Goal: Check status: Check status

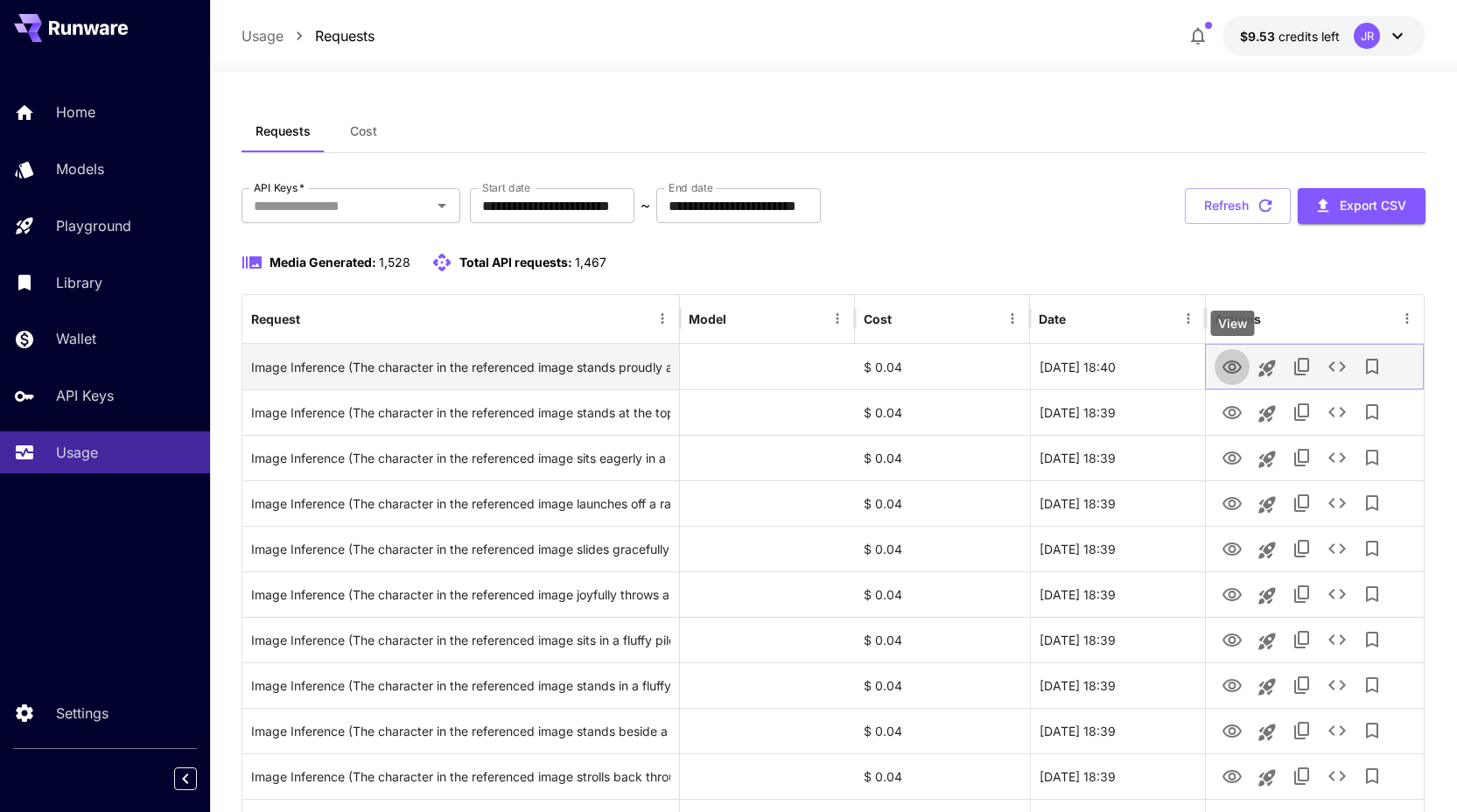
click at [1228, 361] on icon "View" at bounding box center [1232, 367] width 19 height 13
click at [1231, 373] on icon "View" at bounding box center [1232, 367] width 21 height 21
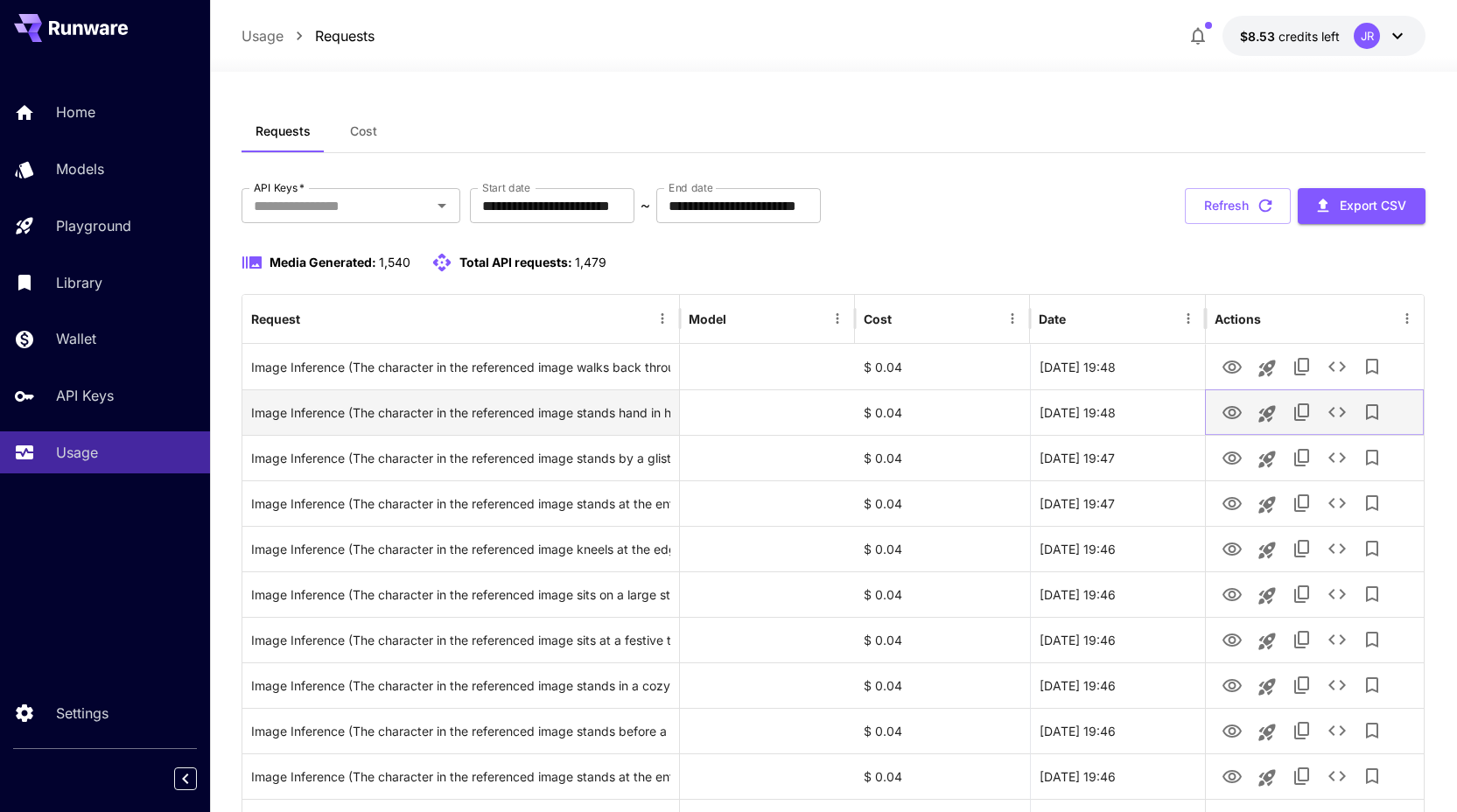
click at [1235, 413] on icon "View" at bounding box center [1232, 412] width 21 height 21
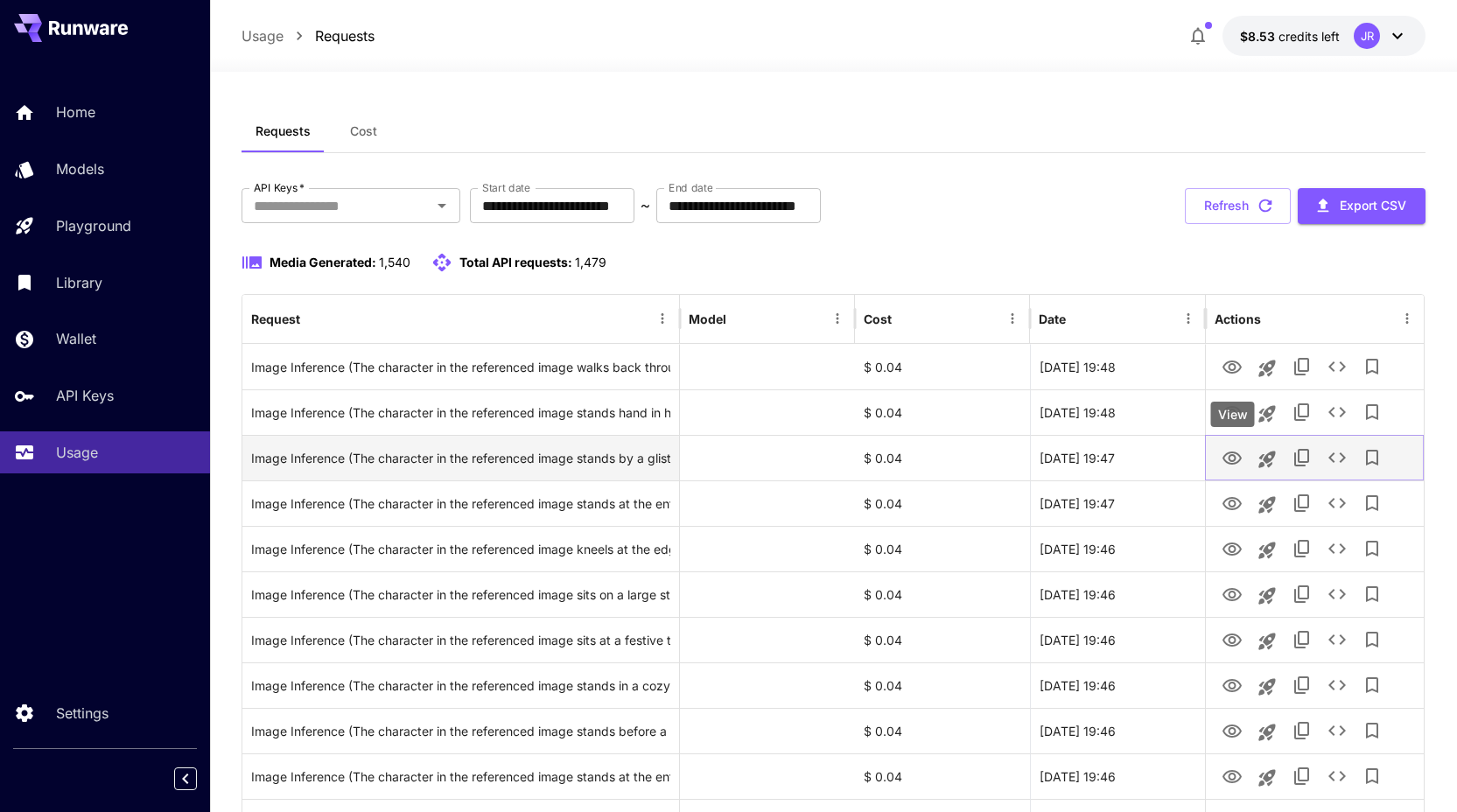
click at [1226, 461] on icon "View" at bounding box center [1232, 458] width 19 height 13
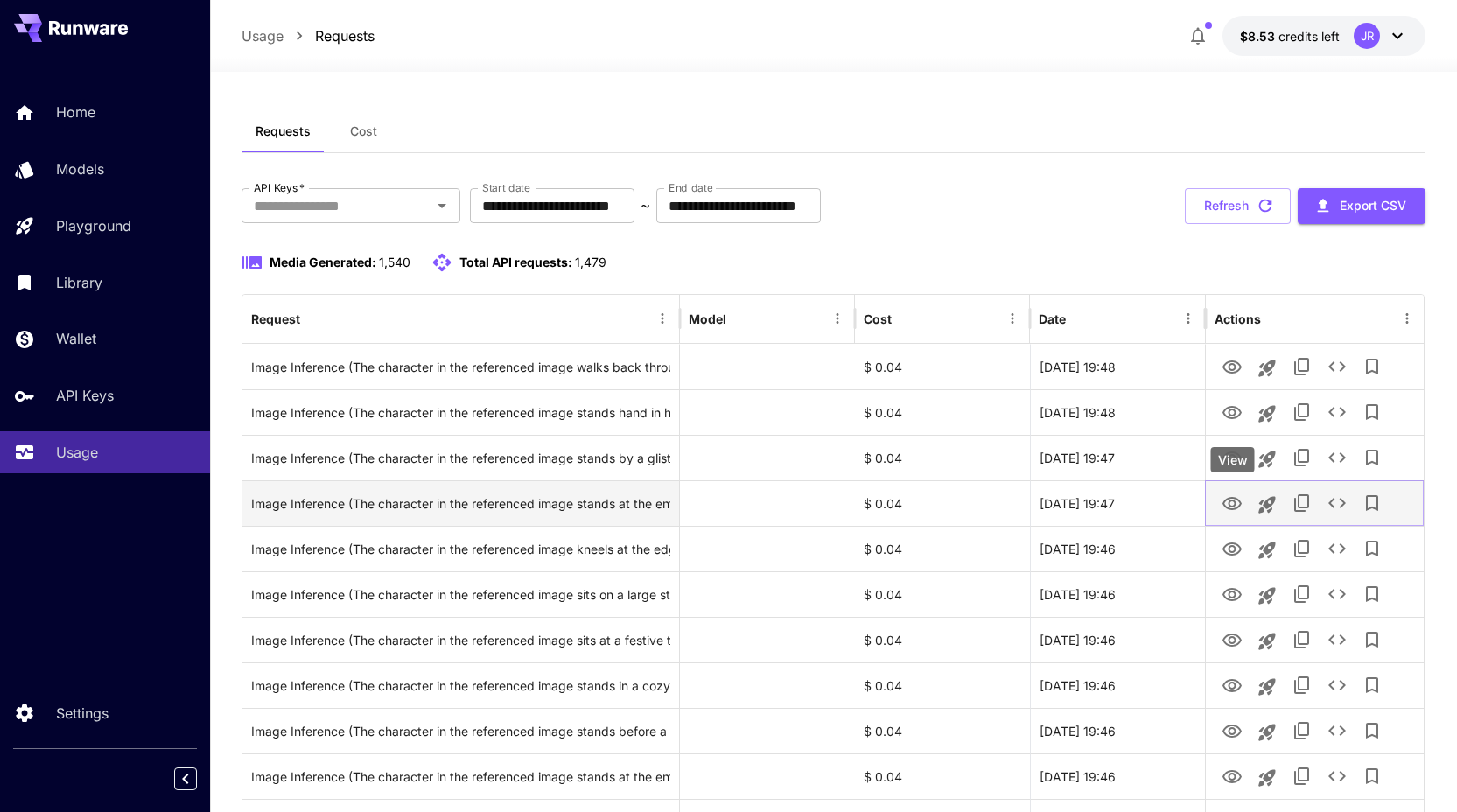
click at [1225, 501] on icon "View" at bounding box center [1232, 503] width 21 height 21
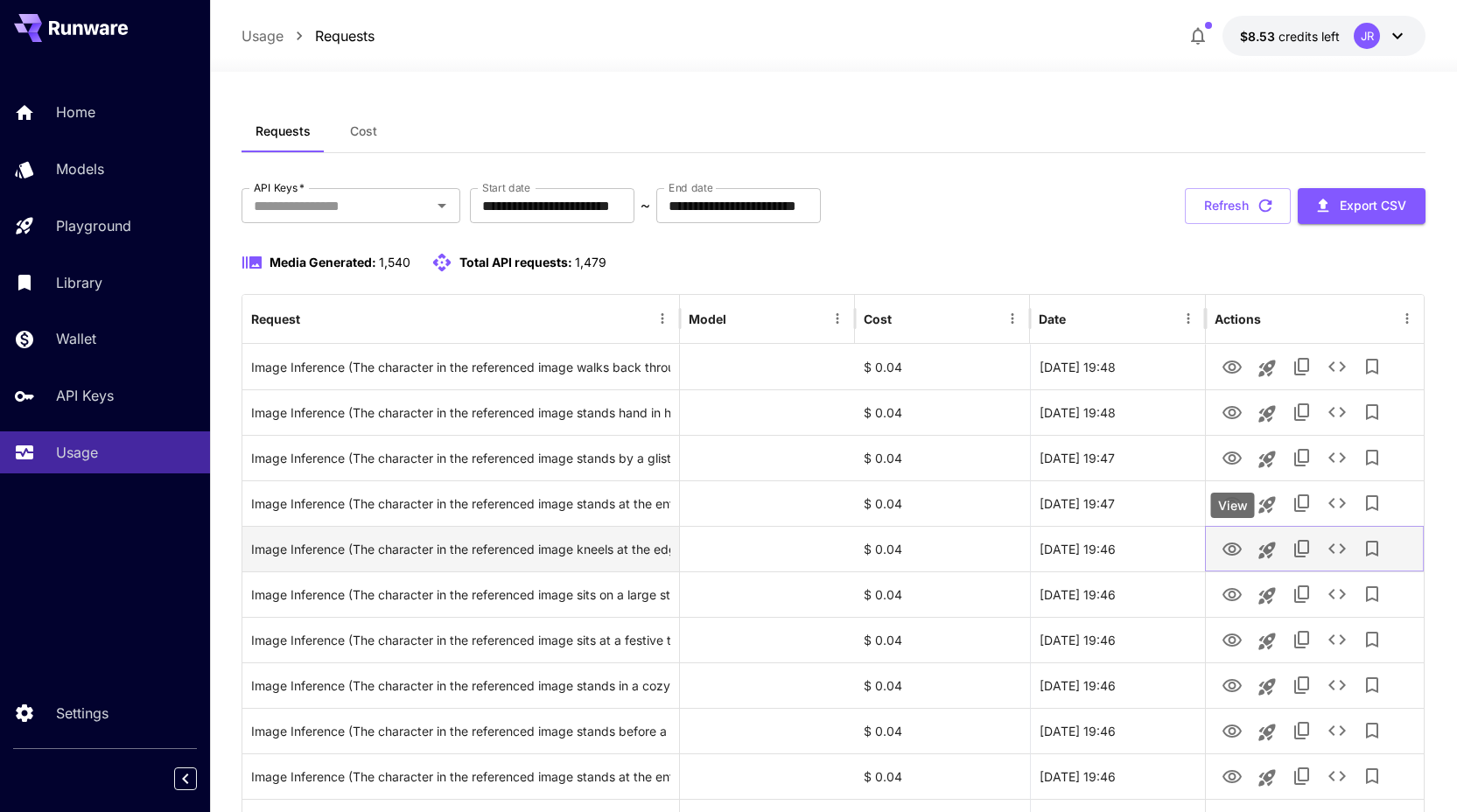
click at [1223, 554] on icon "View" at bounding box center [1232, 549] width 21 height 21
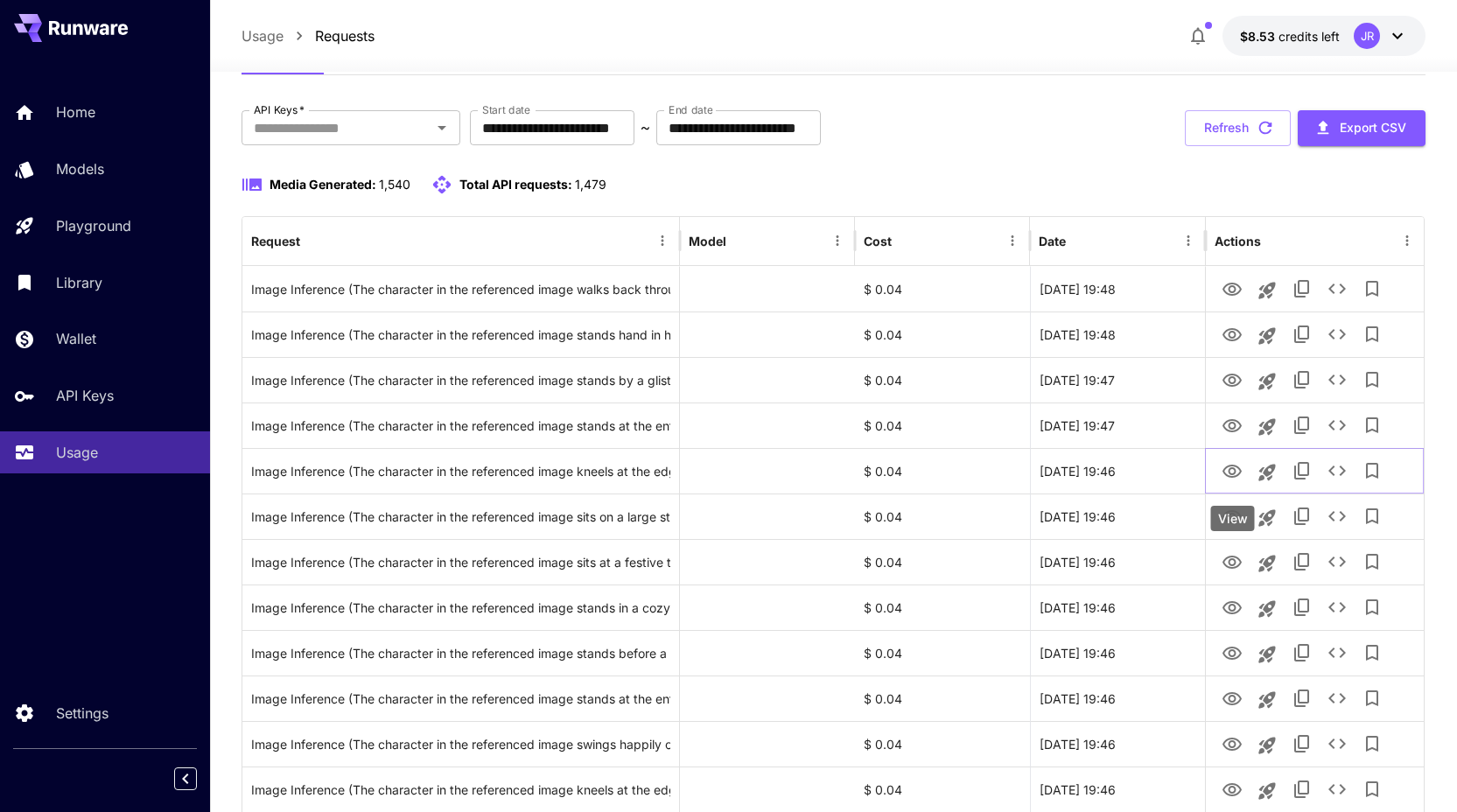
scroll to position [79, 0]
click at [1223, 506] on div "View" at bounding box center [1233, 518] width 44 height 25
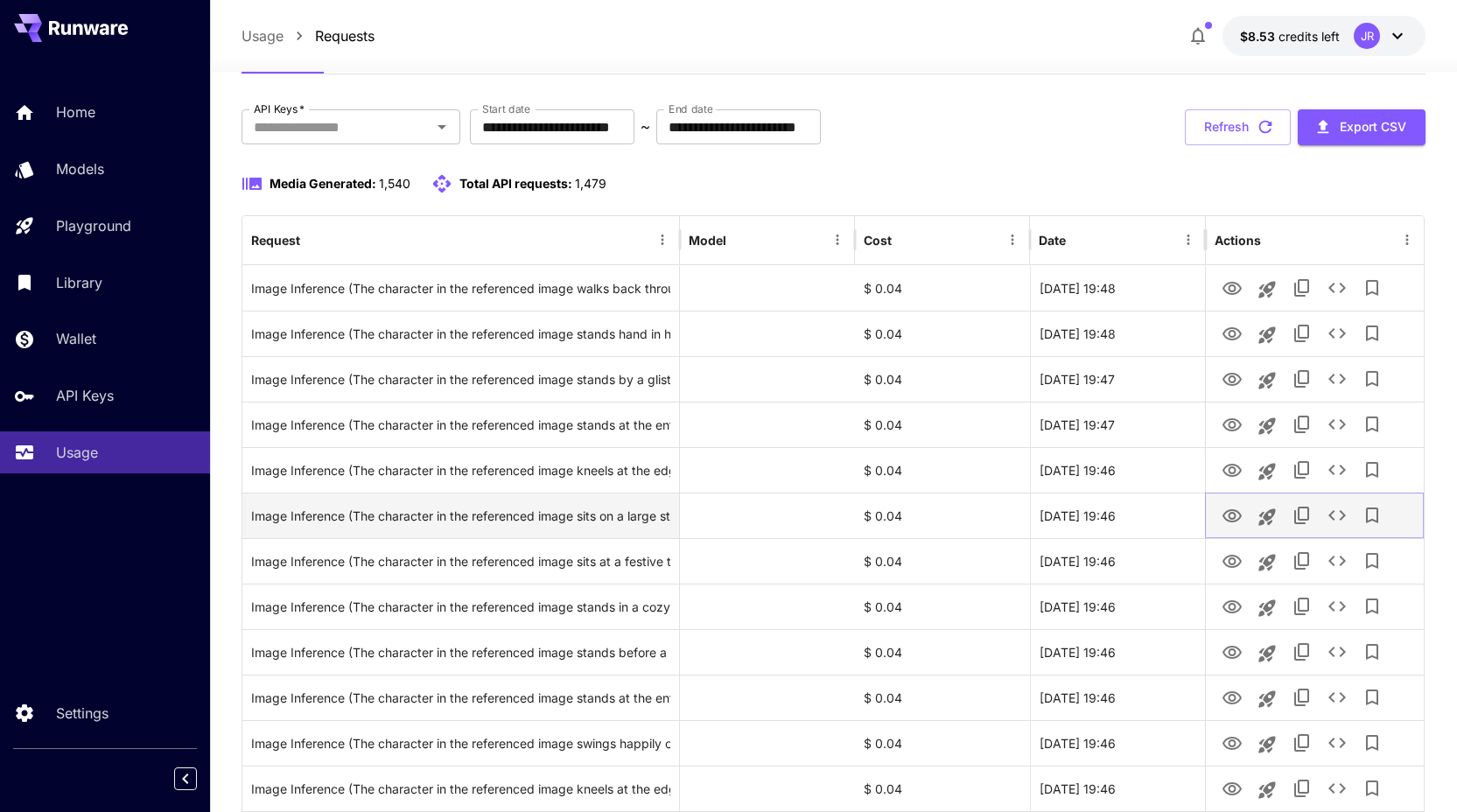
click at [1232, 517] on icon "View" at bounding box center [1232, 516] width 19 height 13
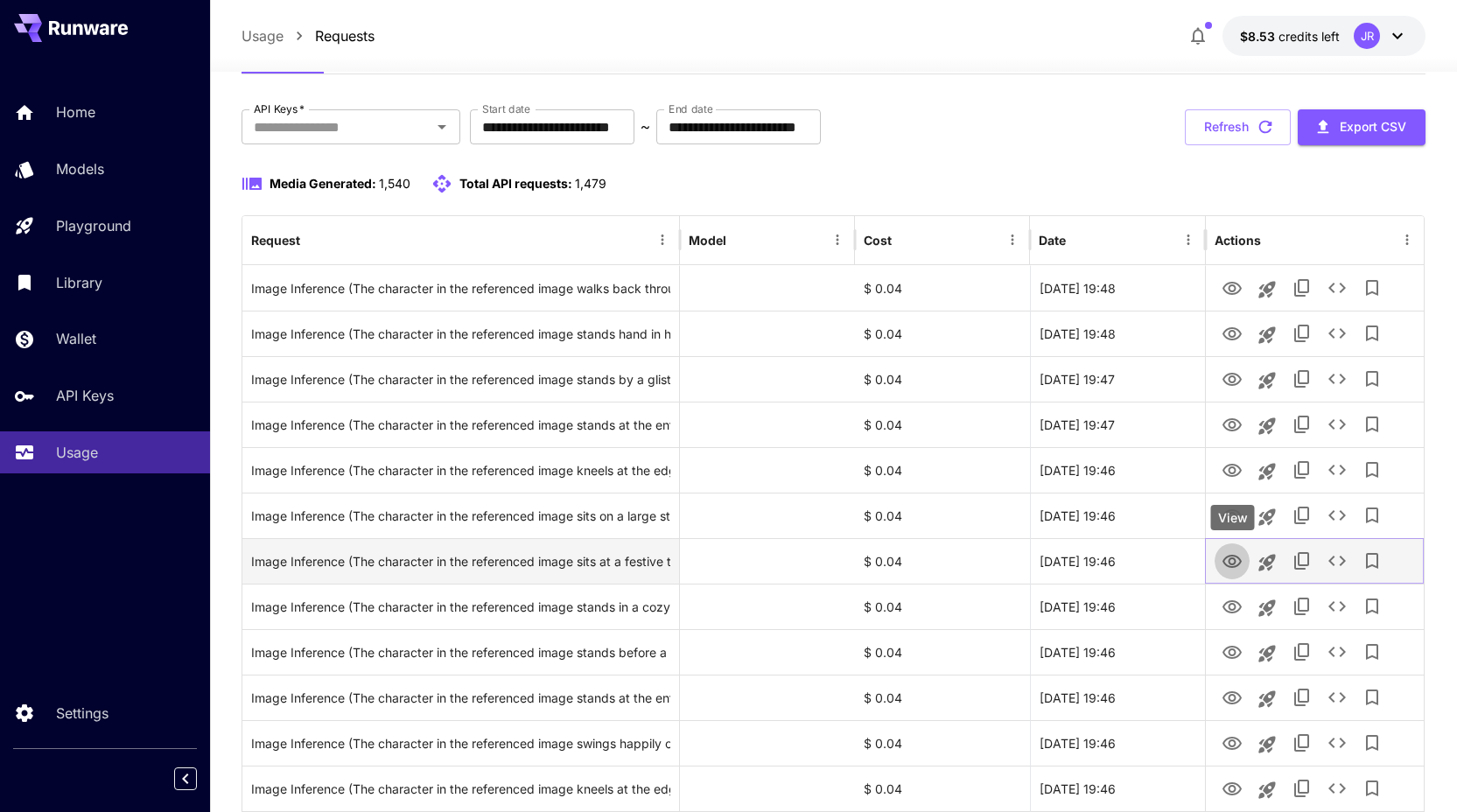
click at [1235, 558] on icon "View" at bounding box center [1232, 561] width 21 height 21
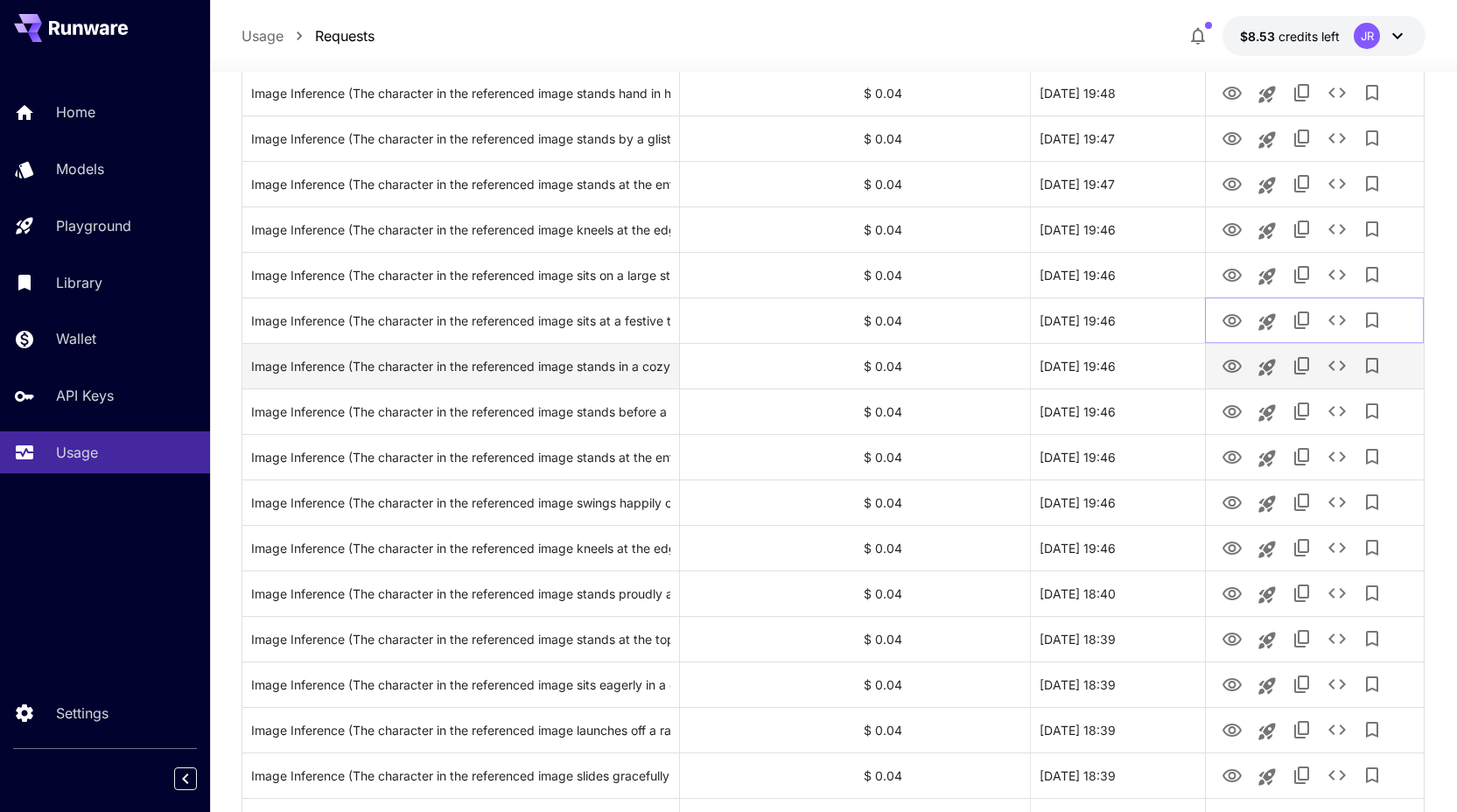
scroll to position [326, 0]
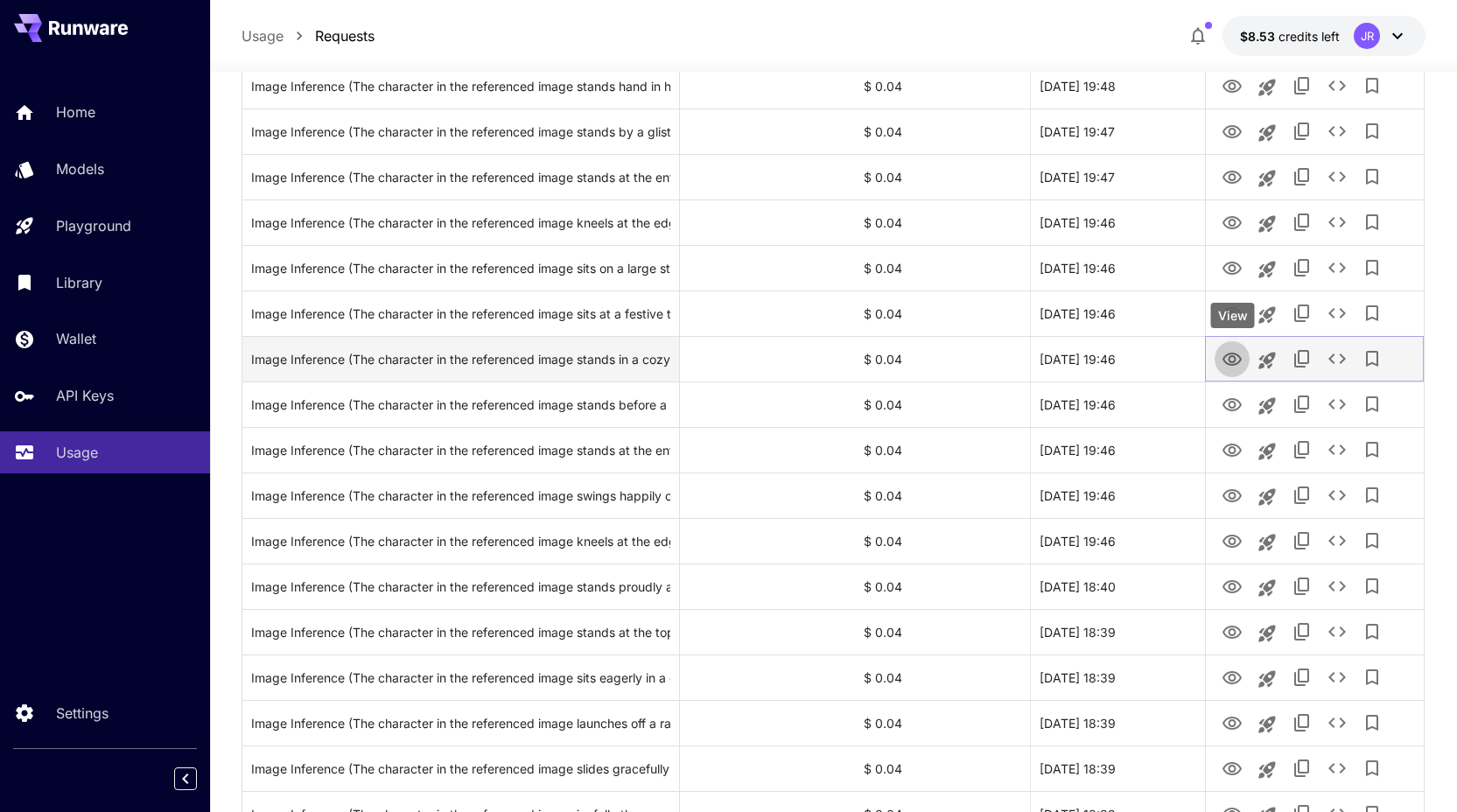
click at [1229, 354] on icon "View" at bounding box center [1232, 359] width 19 height 13
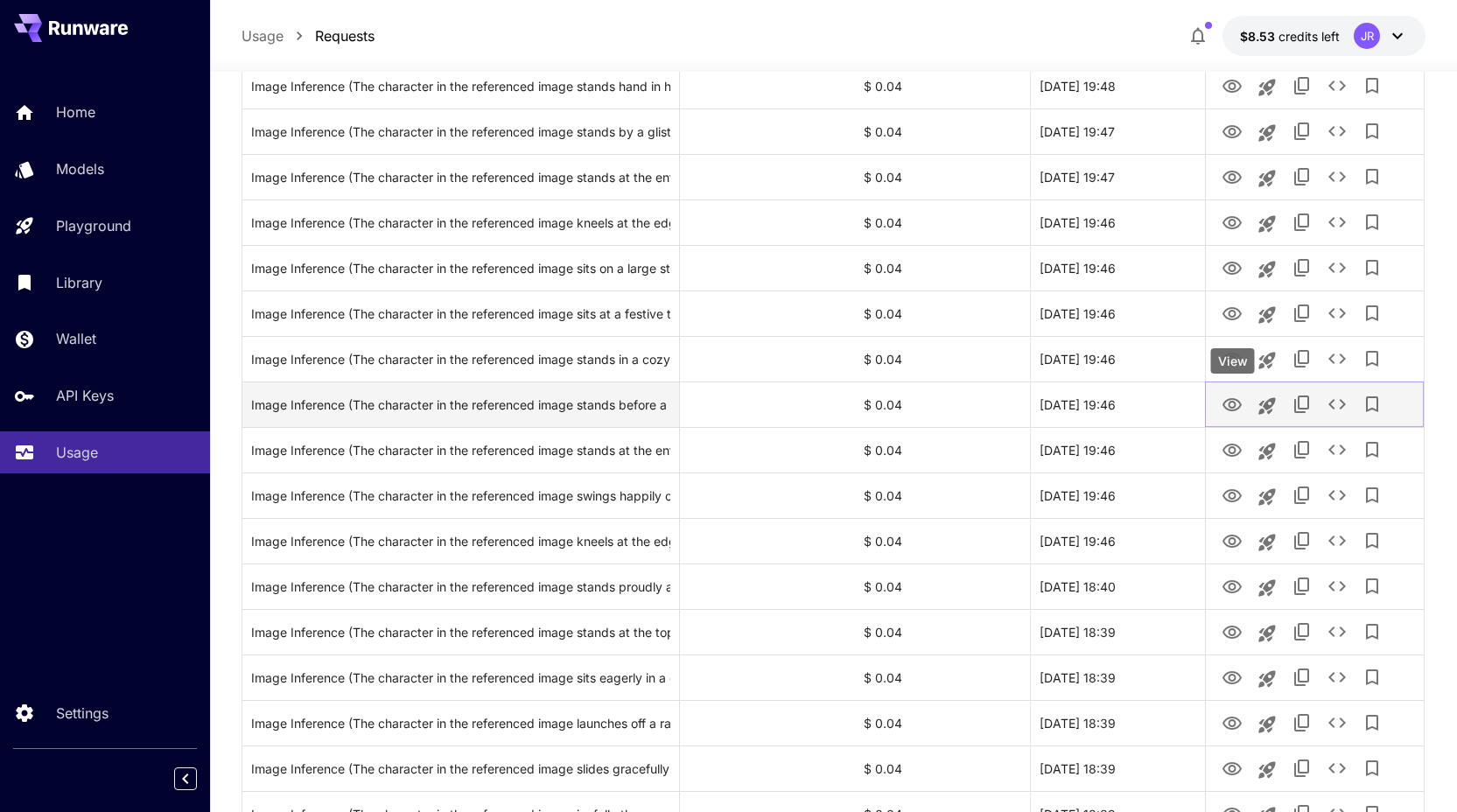
click at [1232, 404] on icon "View" at bounding box center [1232, 404] width 21 height 21
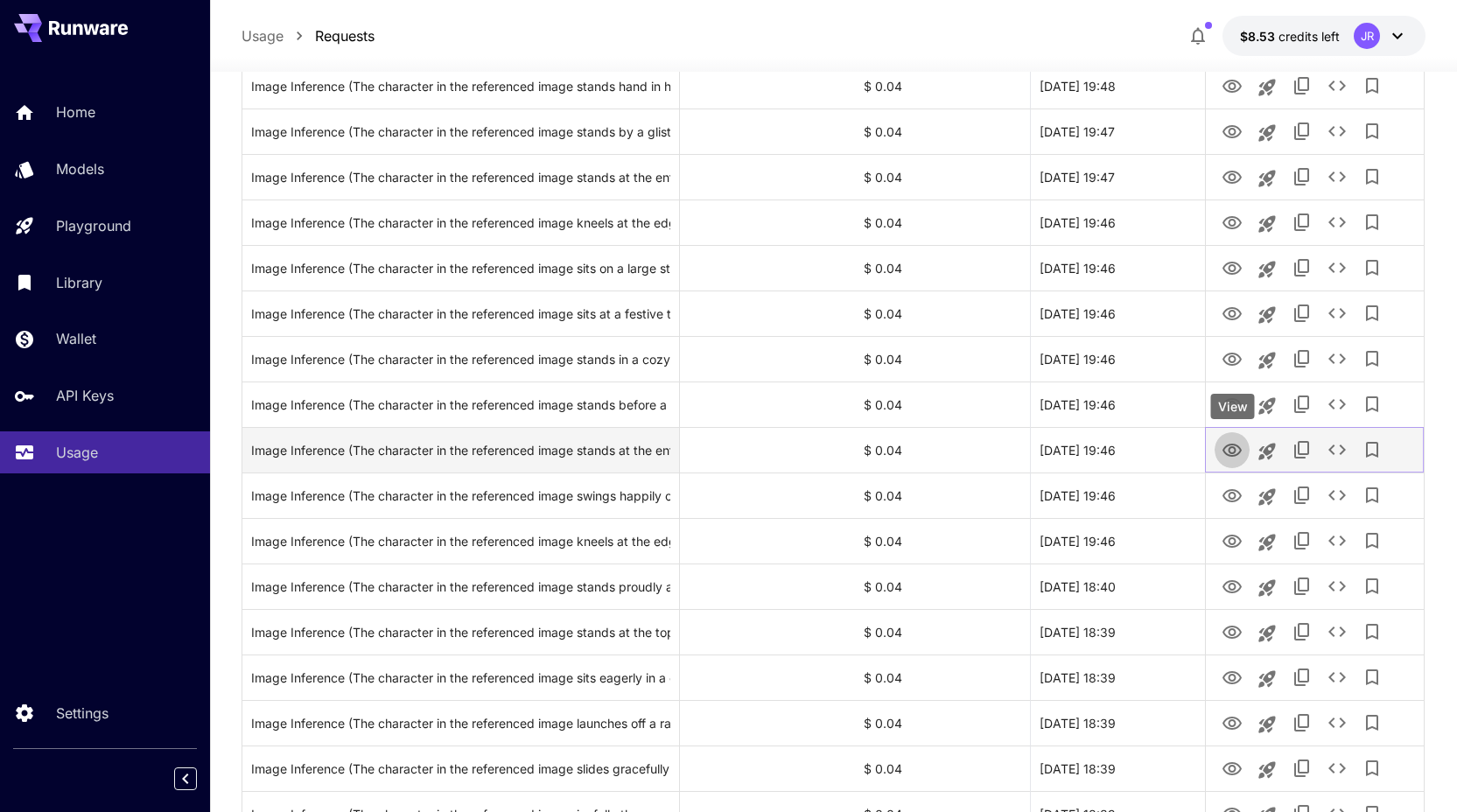
click at [1225, 451] on icon "View" at bounding box center [1232, 451] width 21 height 21
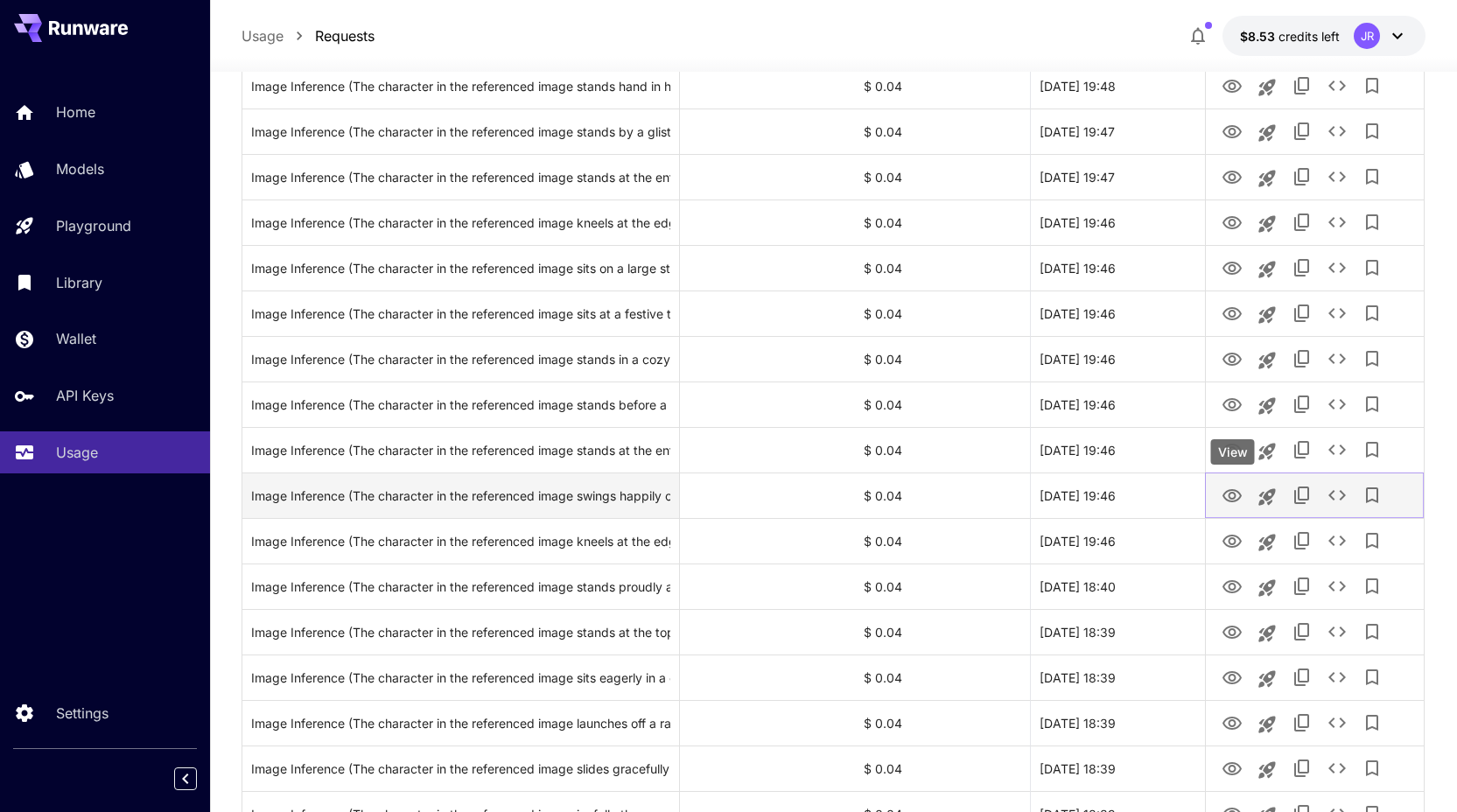
click at [1234, 499] on icon "View" at bounding box center [1232, 496] width 21 height 21
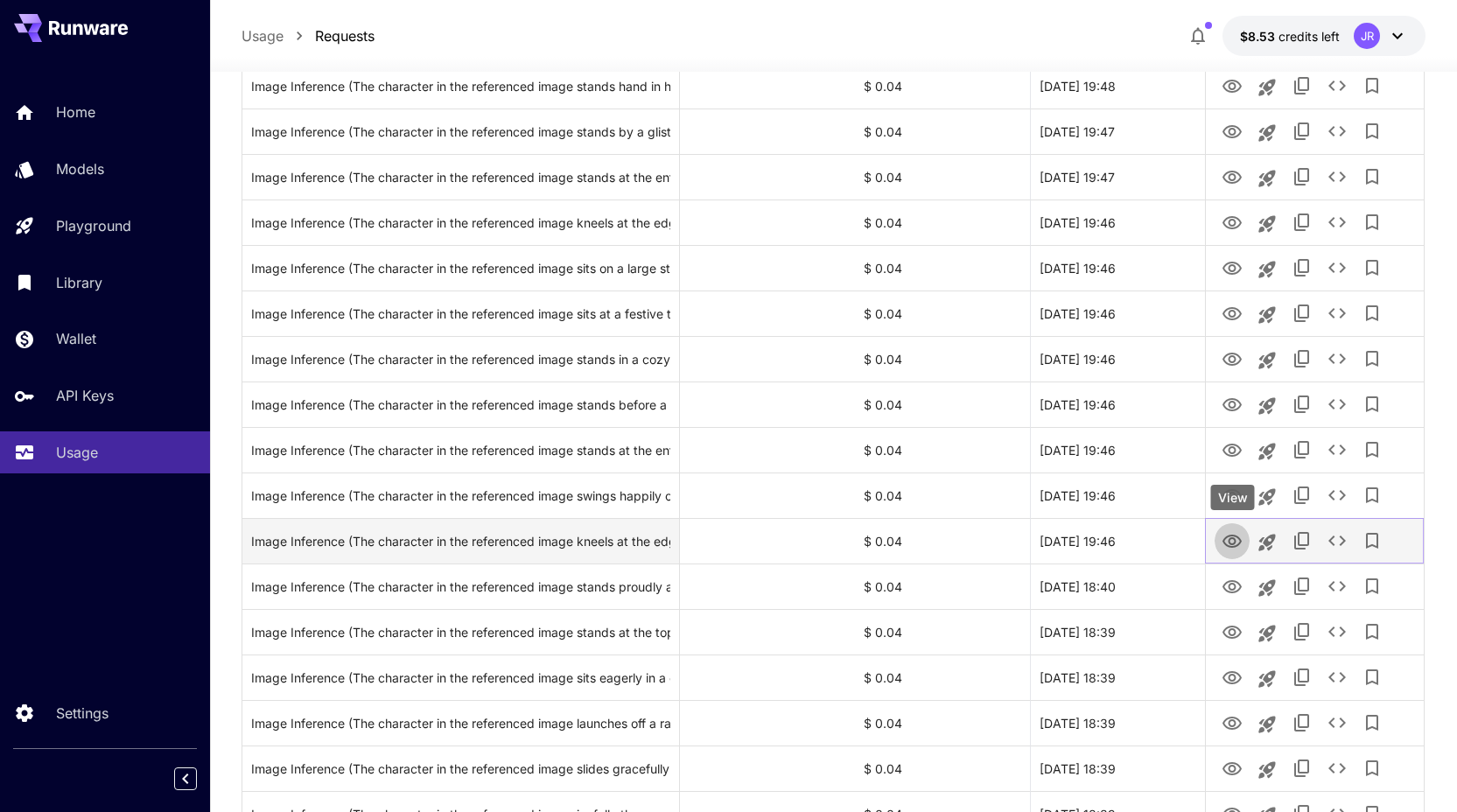
click at [1230, 551] on icon "View" at bounding box center [1232, 541] width 21 height 21
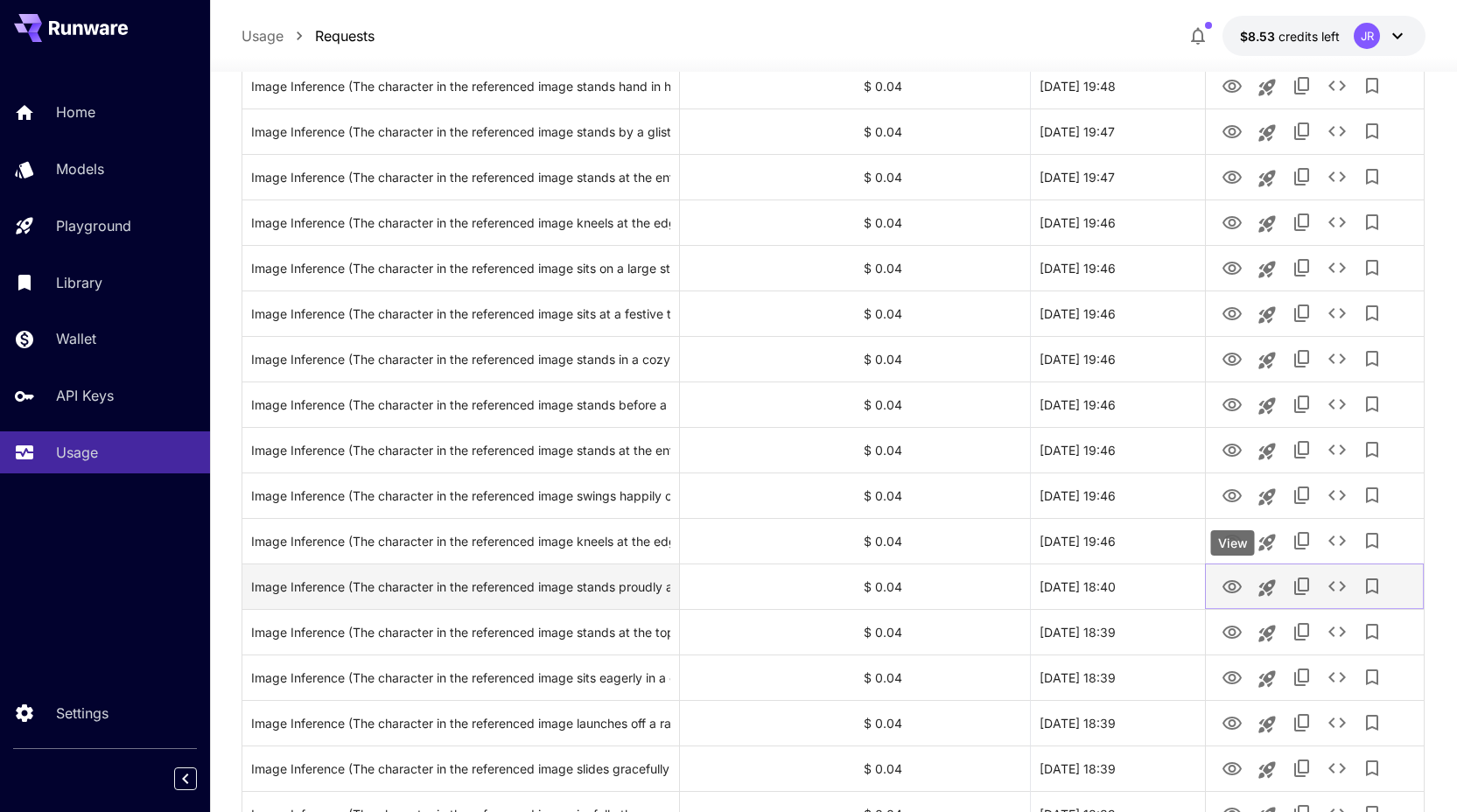
click at [1229, 604] on button "View" at bounding box center [1232, 585] width 35 height 35
click at [1229, 590] on icon "View" at bounding box center [1232, 587] width 19 height 13
click at [1230, 586] on icon "View" at bounding box center [1232, 587] width 21 height 21
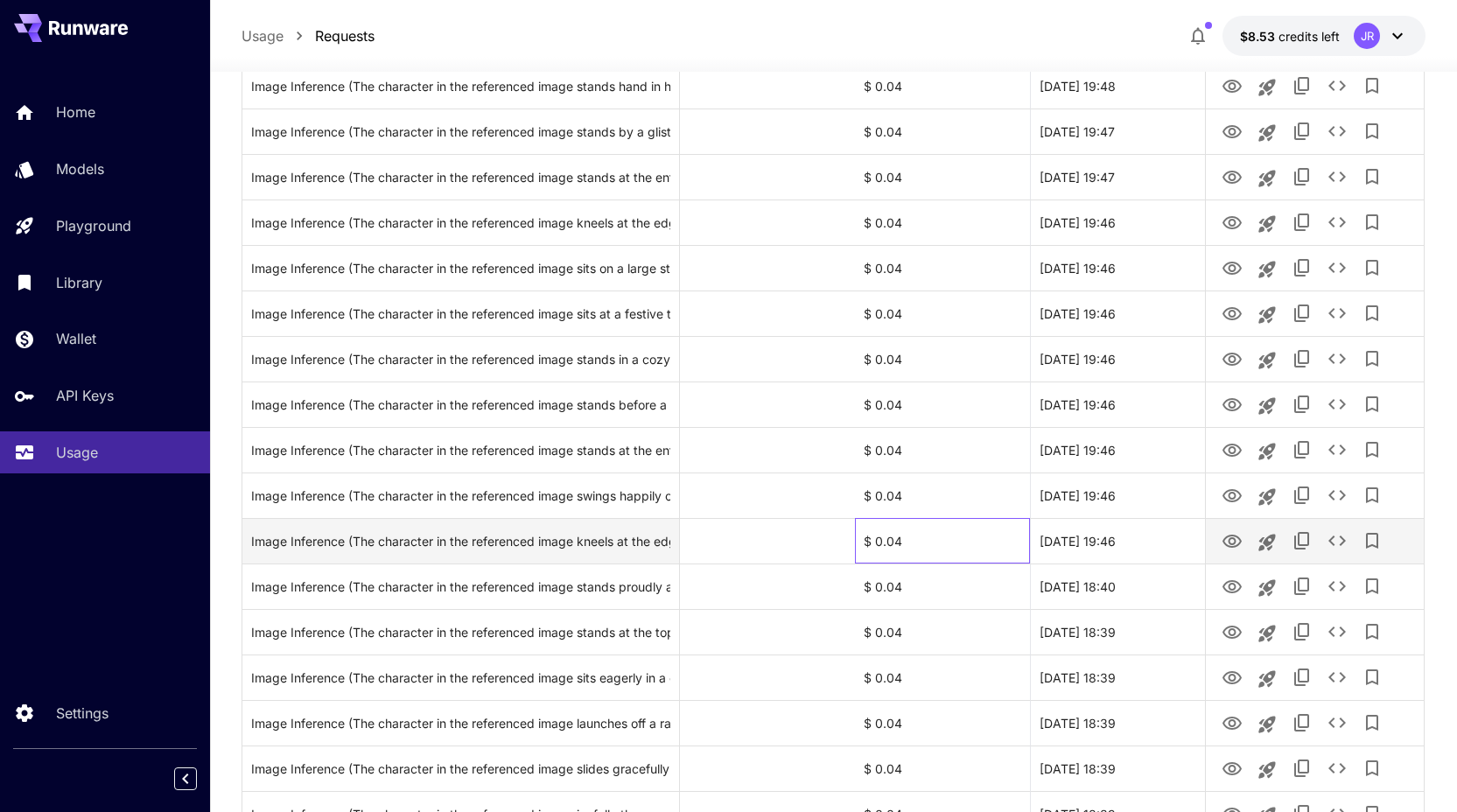
click at [964, 544] on div "$ 0.04" at bounding box center [942, 540] width 175 height 45
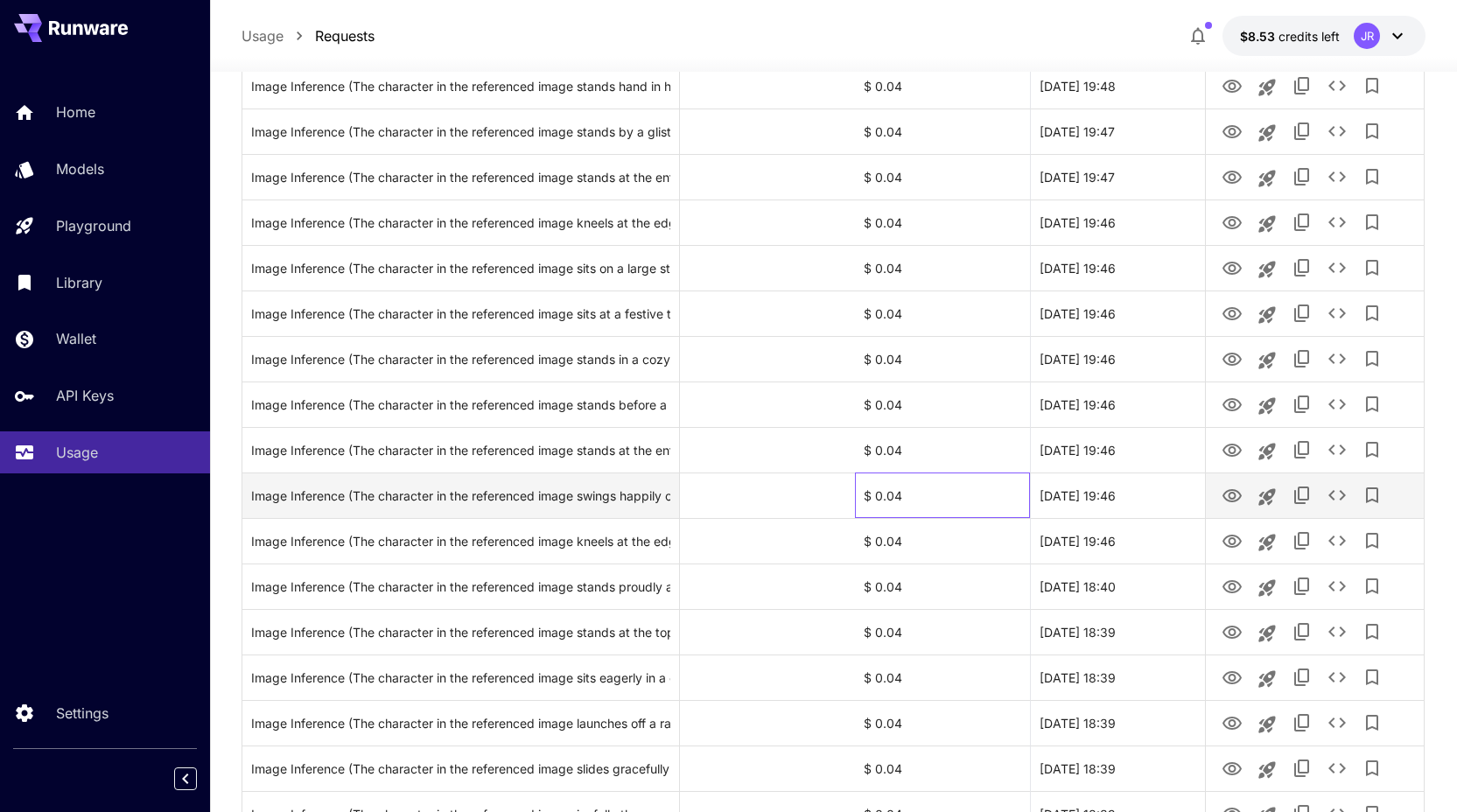
click at [961, 504] on div "$ 0.04" at bounding box center [942, 495] width 175 height 45
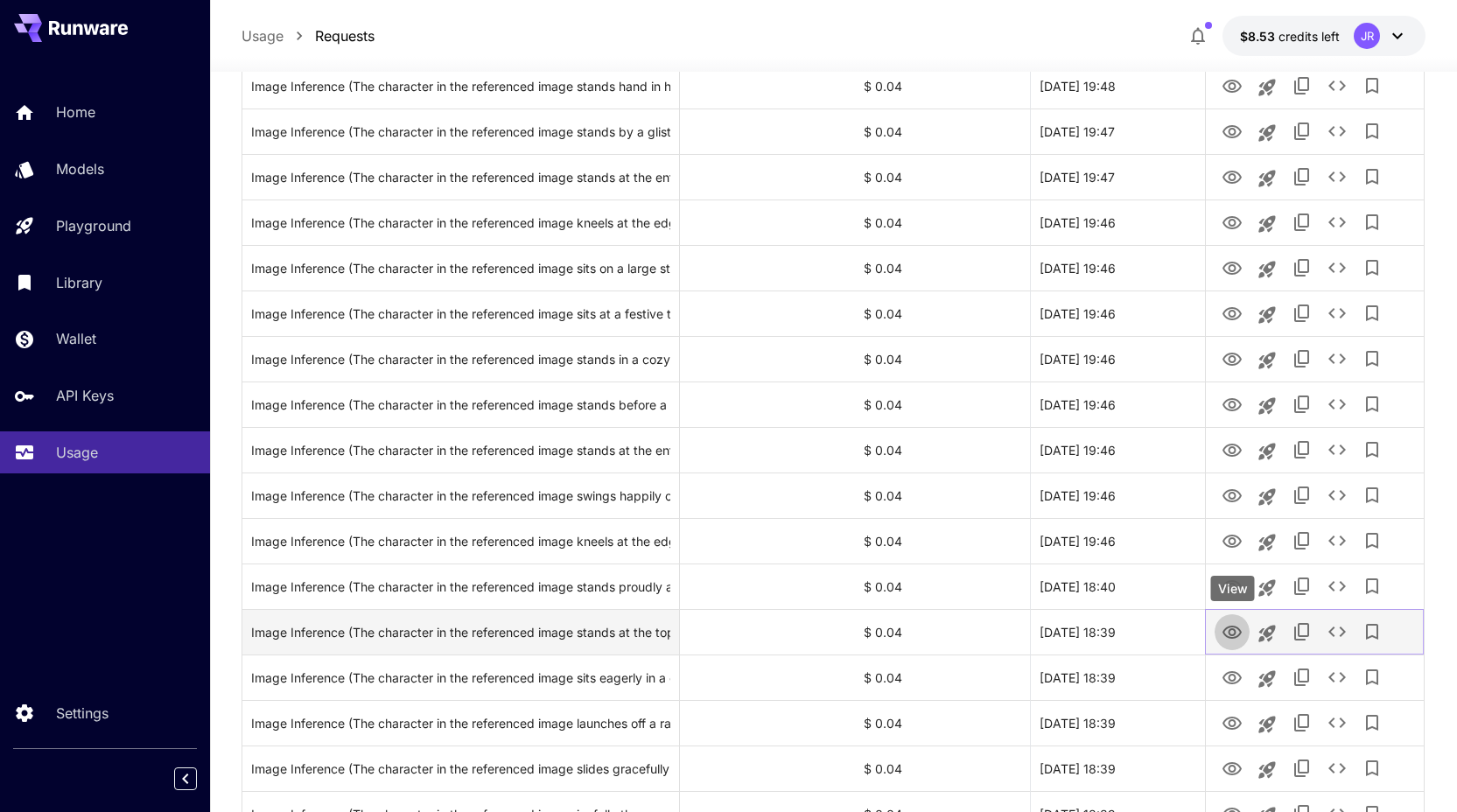
click at [1224, 633] on icon "View" at bounding box center [1232, 632] width 19 height 13
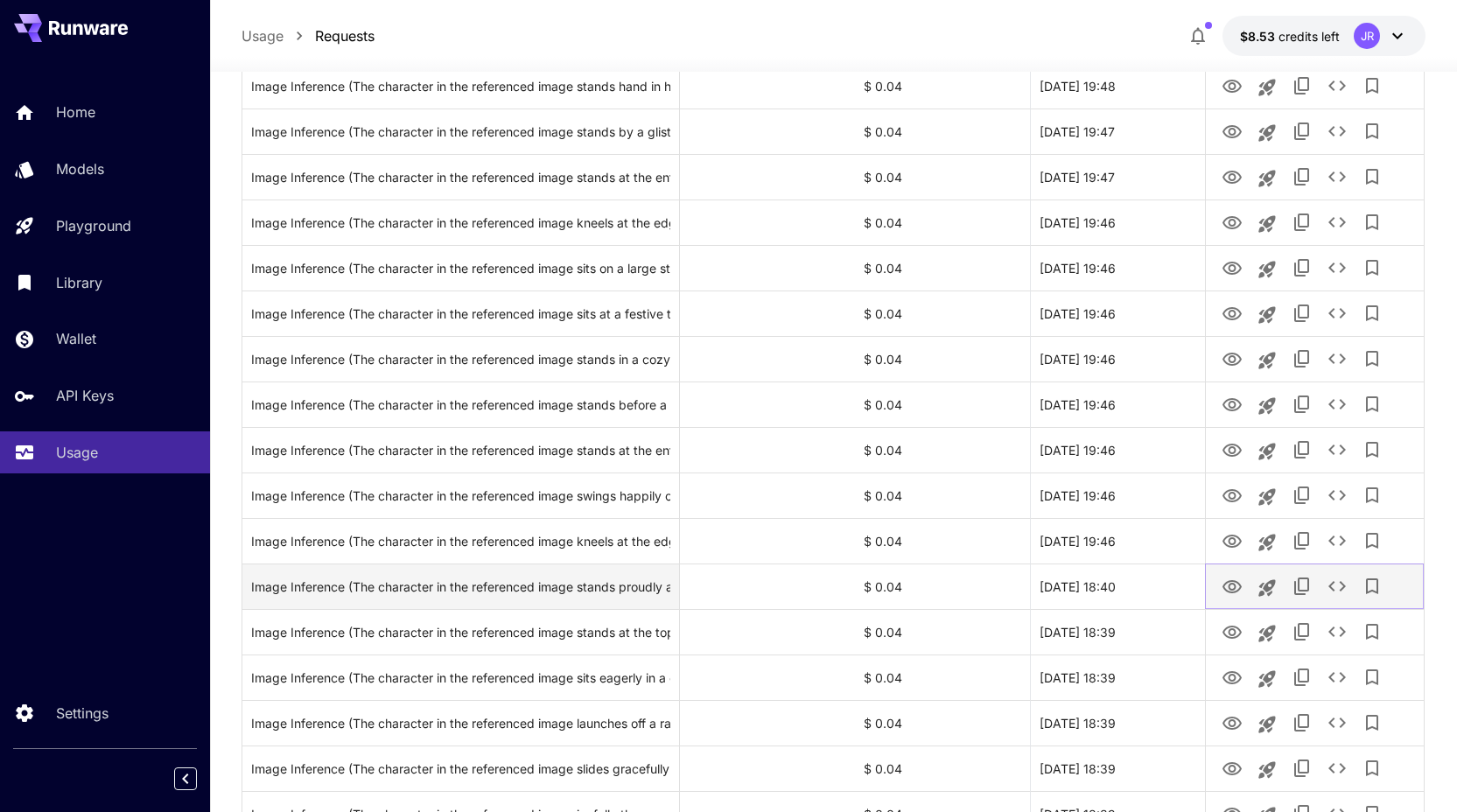
click at [1233, 589] on icon "View" at bounding box center [1232, 587] width 21 height 21
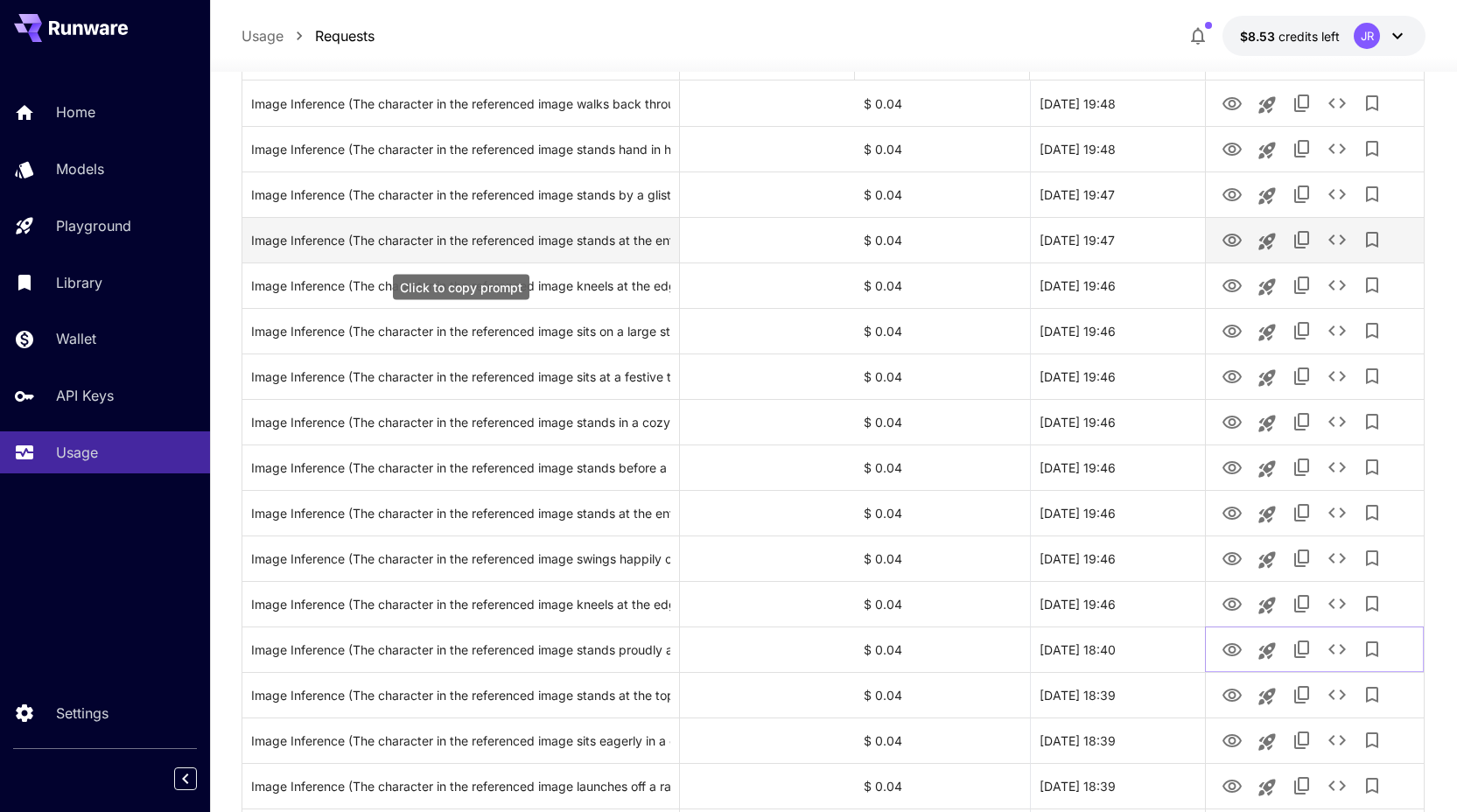
scroll to position [248, 0]
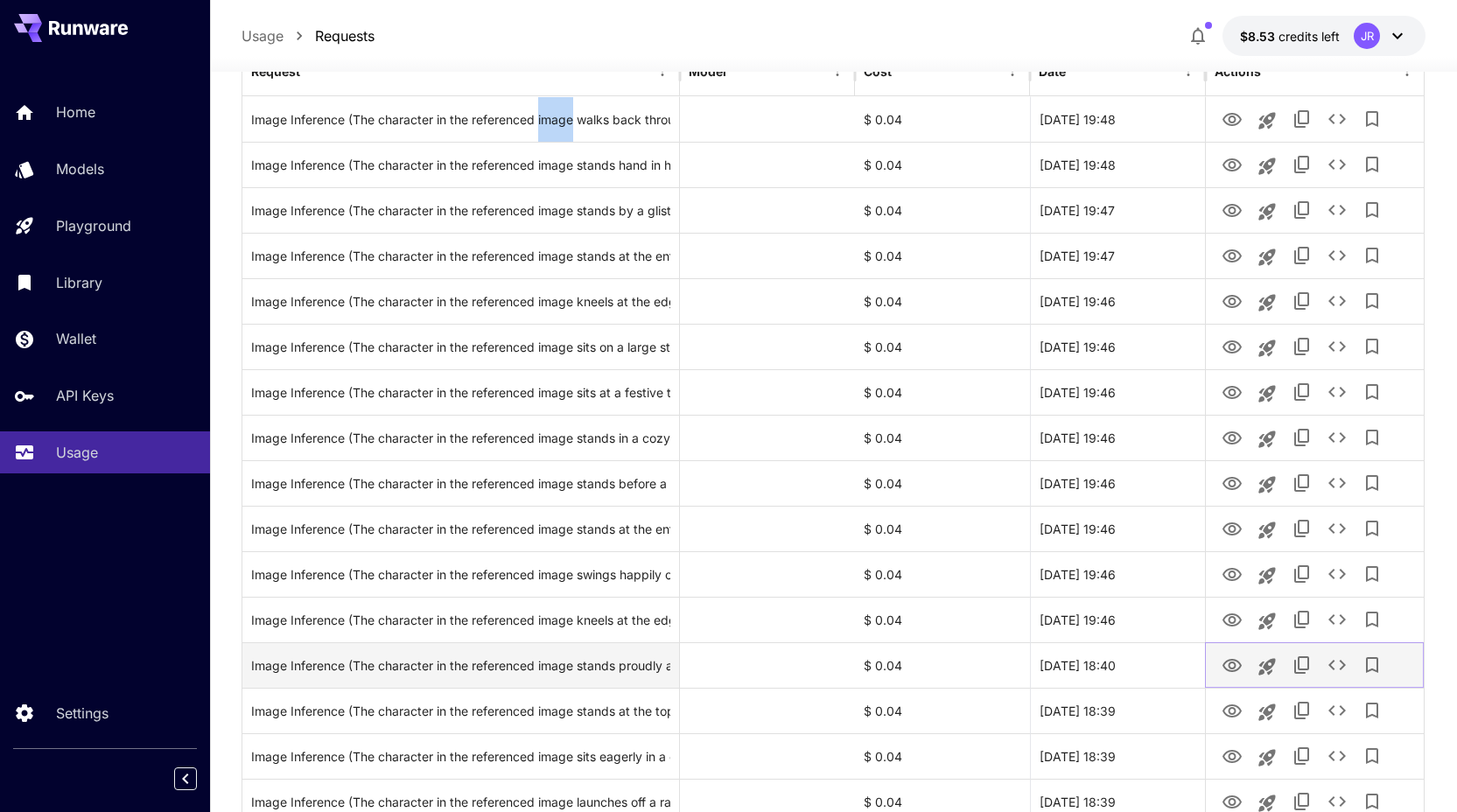
click at [1226, 668] on icon "View" at bounding box center [1232, 665] width 19 height 13
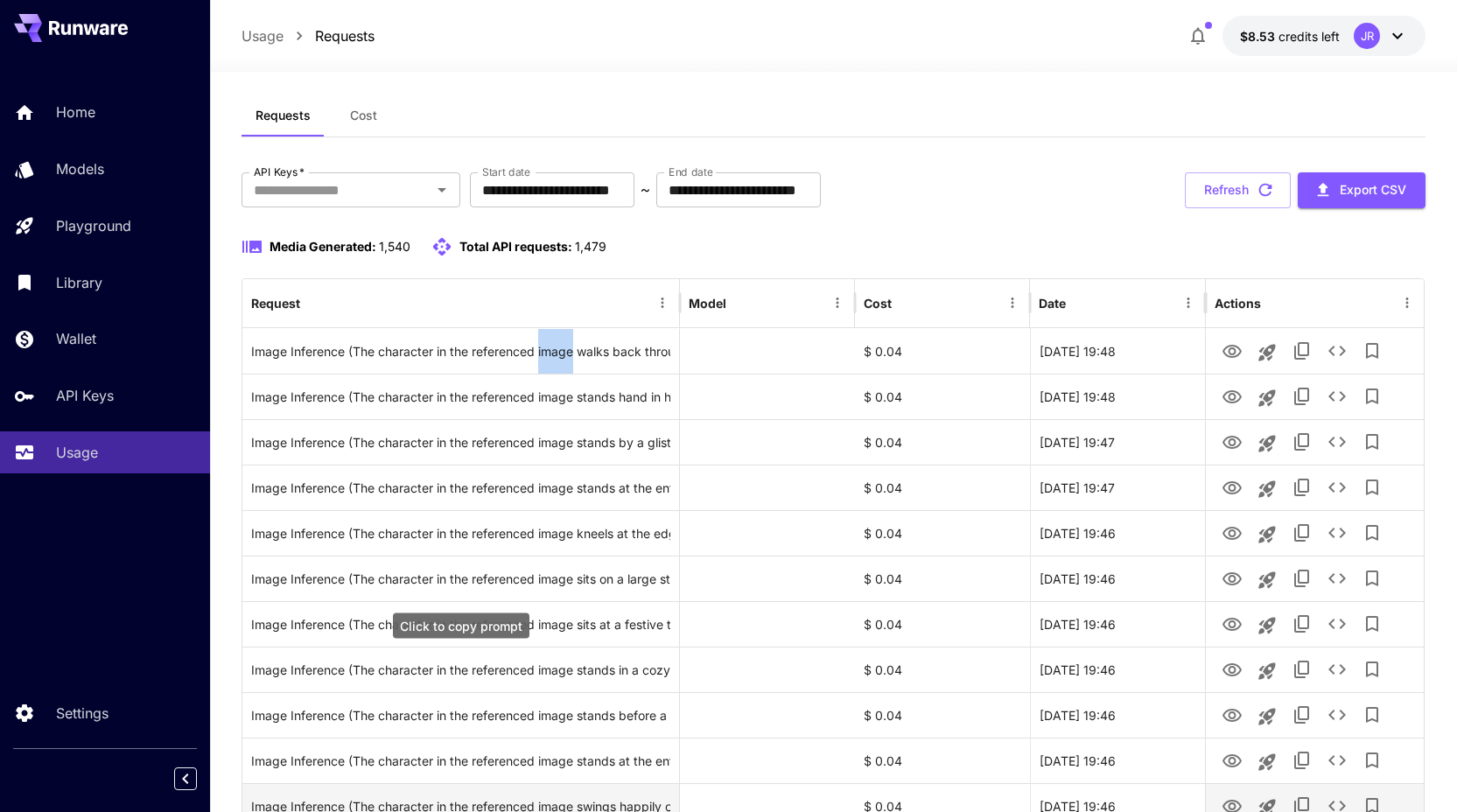
scroll to position [0, 0]
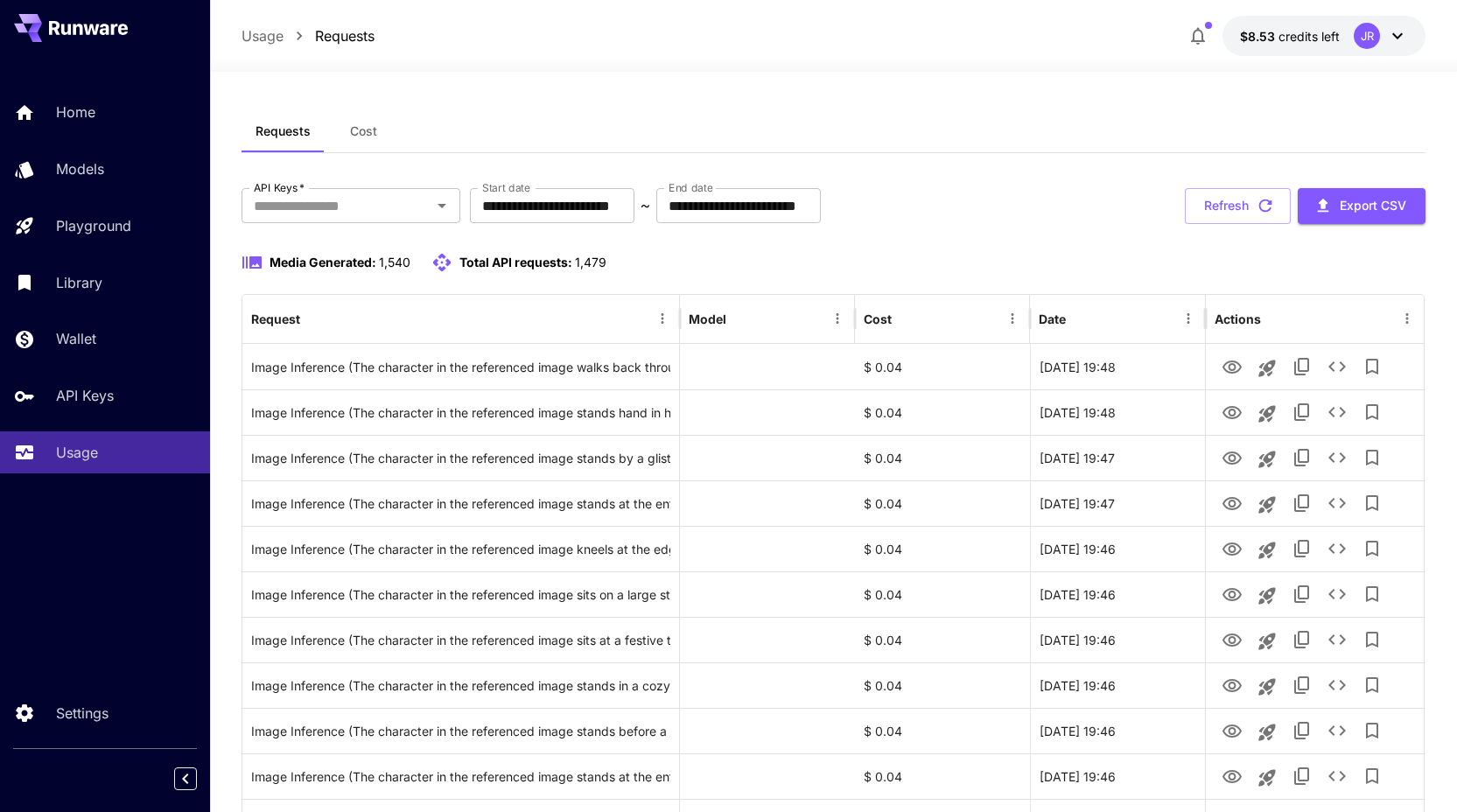
click at [1066, 269] on div "Media Generated: 1,540 Total API requests: 1,479" at bounding box center [834, 262] width 1184 height 21
click at [1224, 202] on button "Refresh" at bounding box center [1237, 205] width 106 height 35
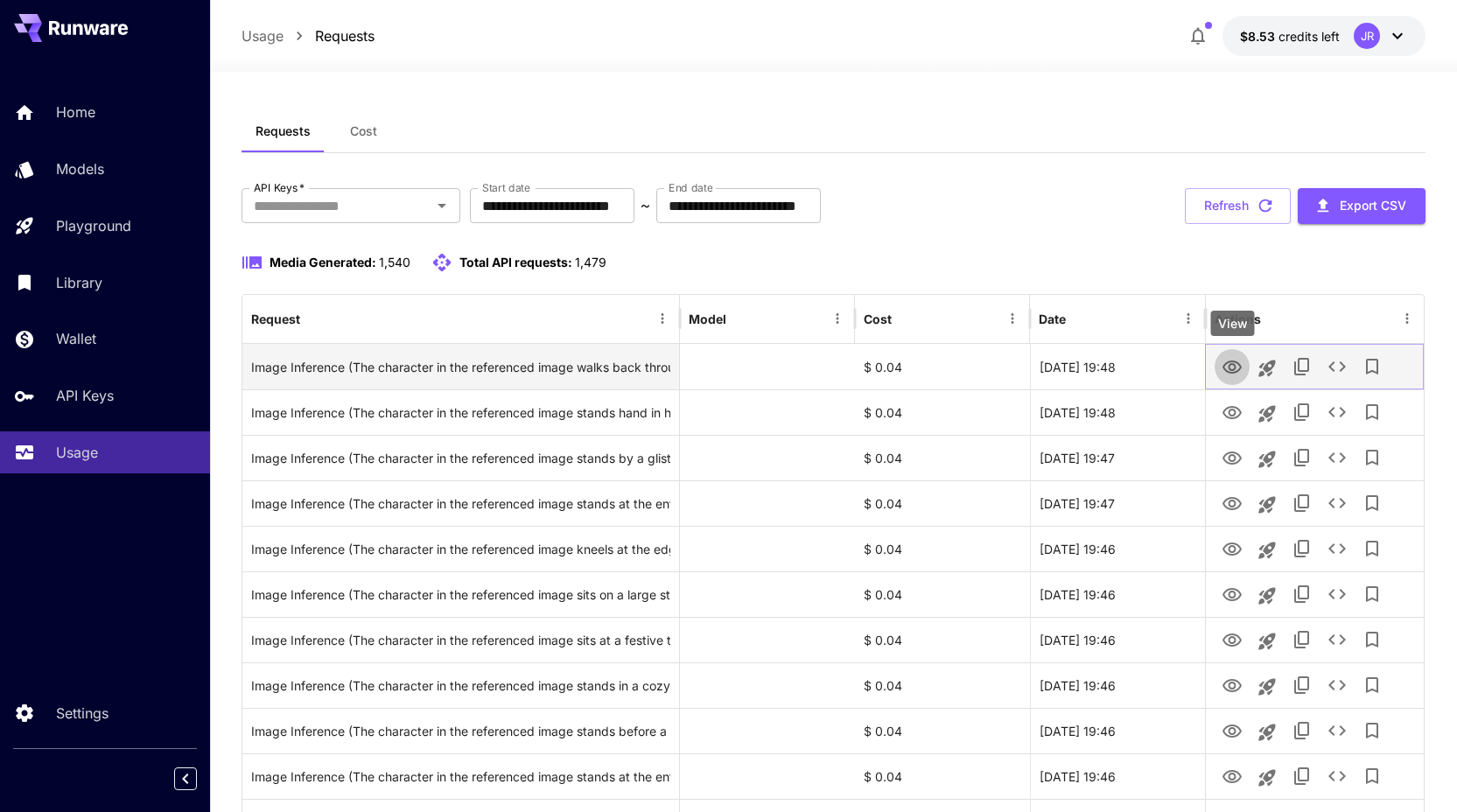
click at [1225, 369] on icon "View" at bounding box center [1232, 367] width 19 height 13
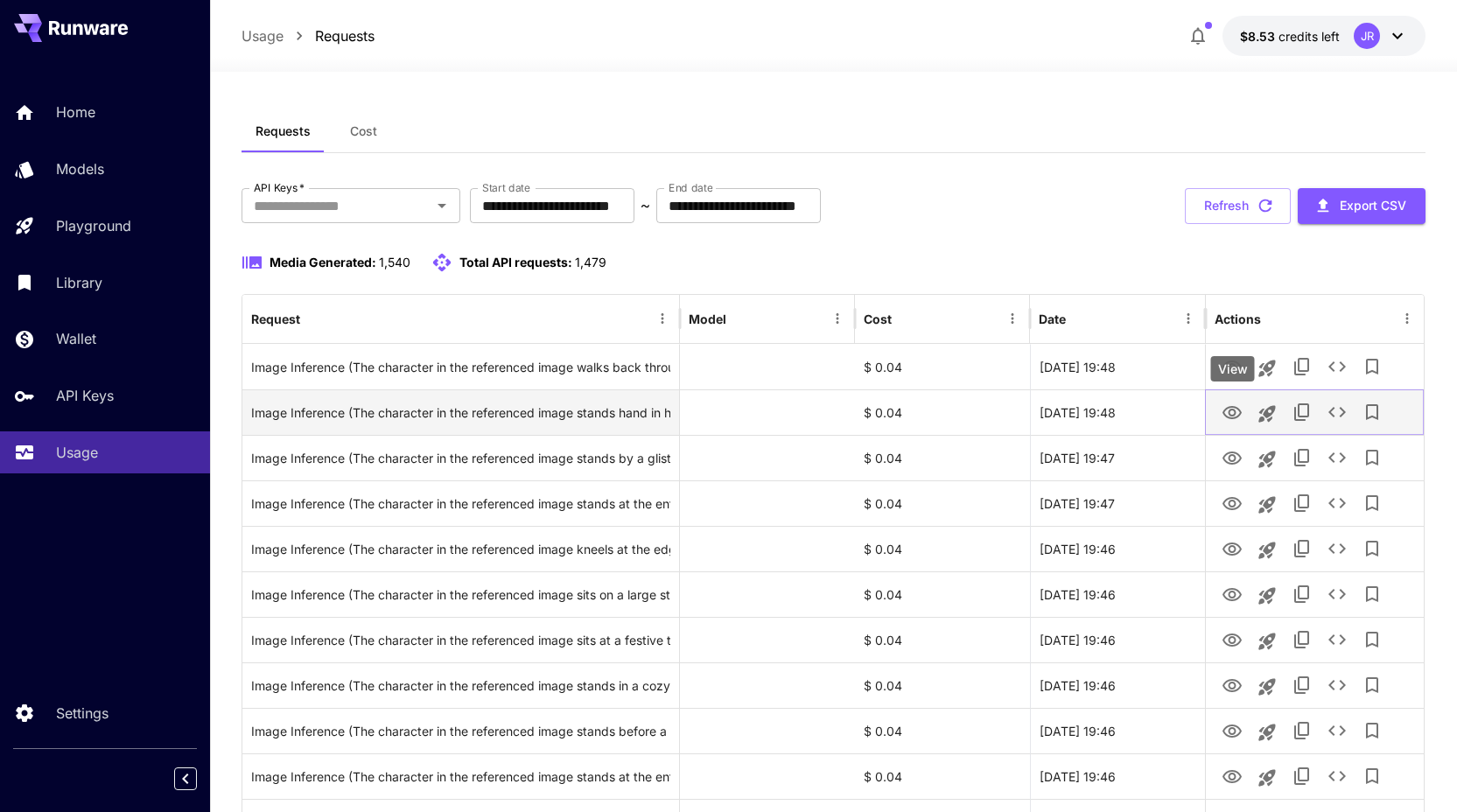
click at [1235, 411] on icon "View" at bounding box center [1232, 412] width 21 height 21
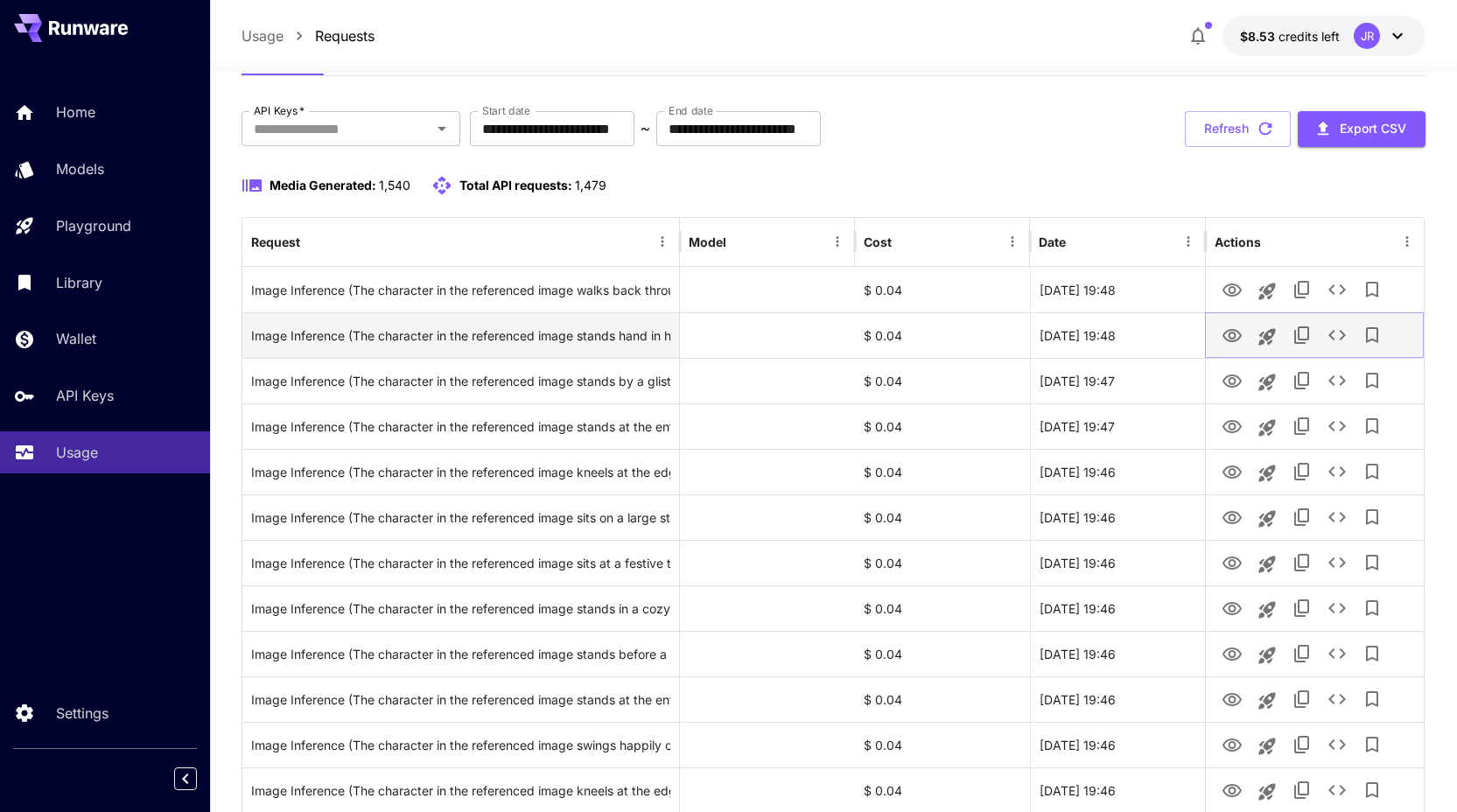
scroll to position [79, 0]
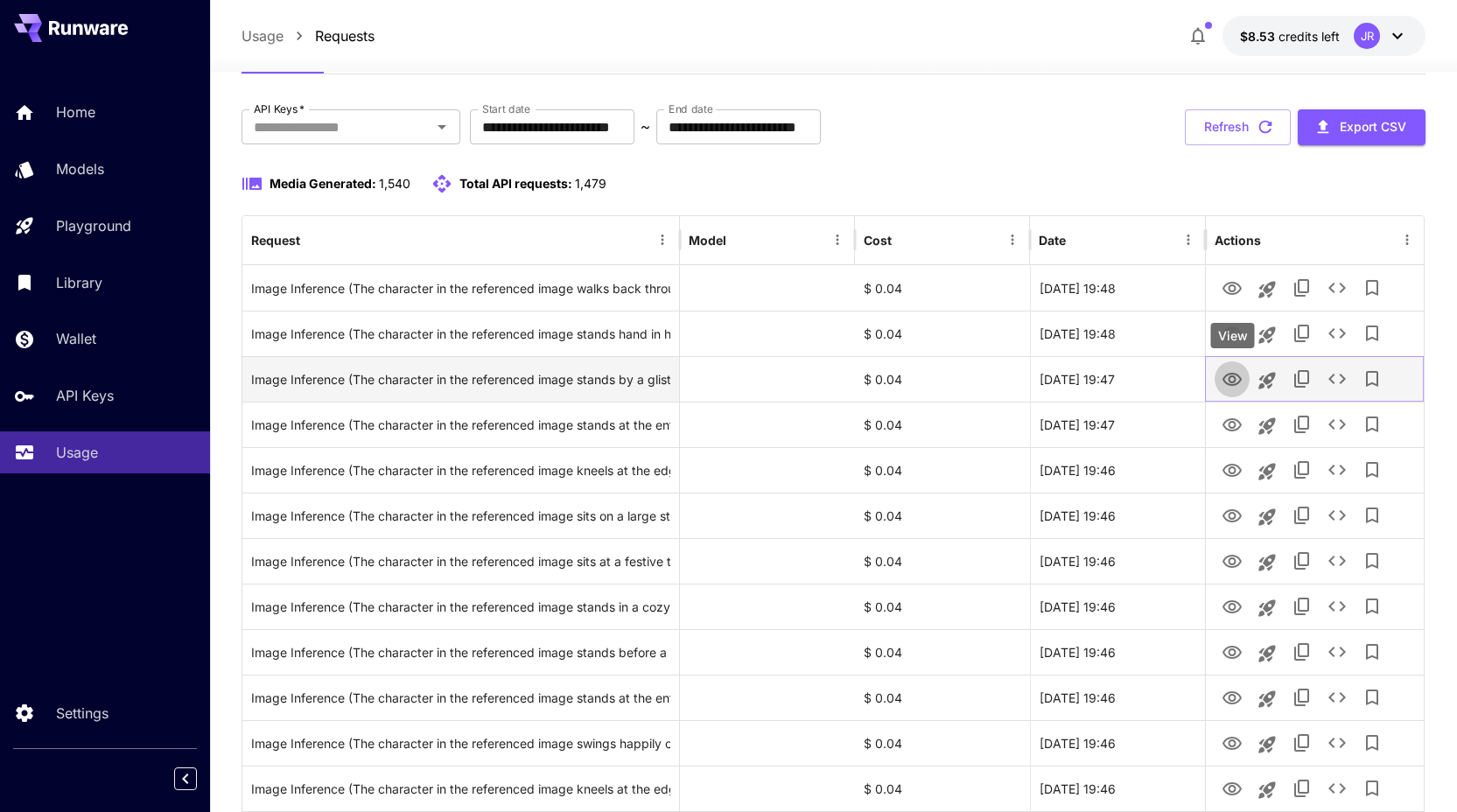
click at [1231, 375] on icon "View" at bounding box center [1232, 380] width 21 height 21
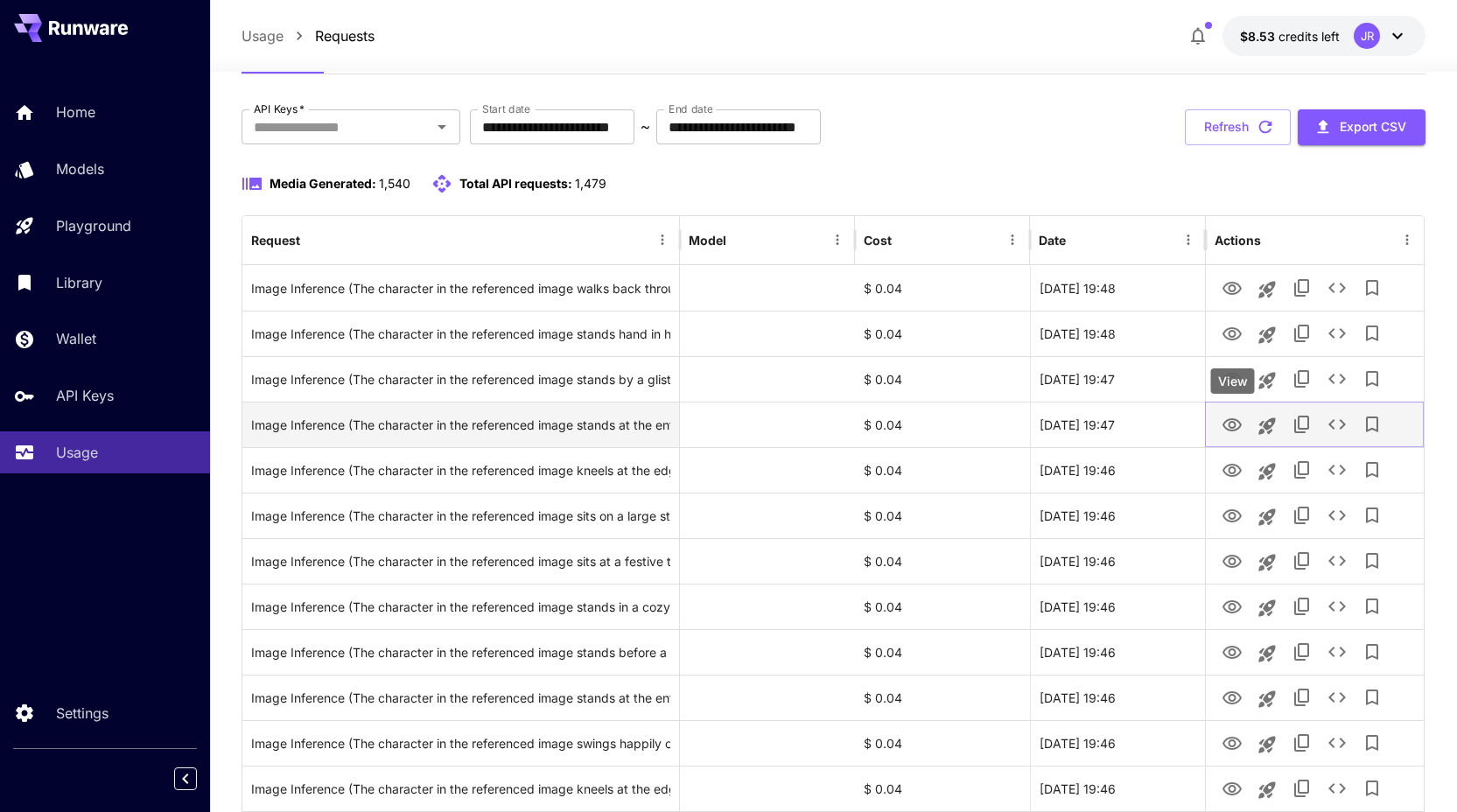
click at [1231, 423] on icon "View" at bounding box center [1232, 425] width 21 height 21
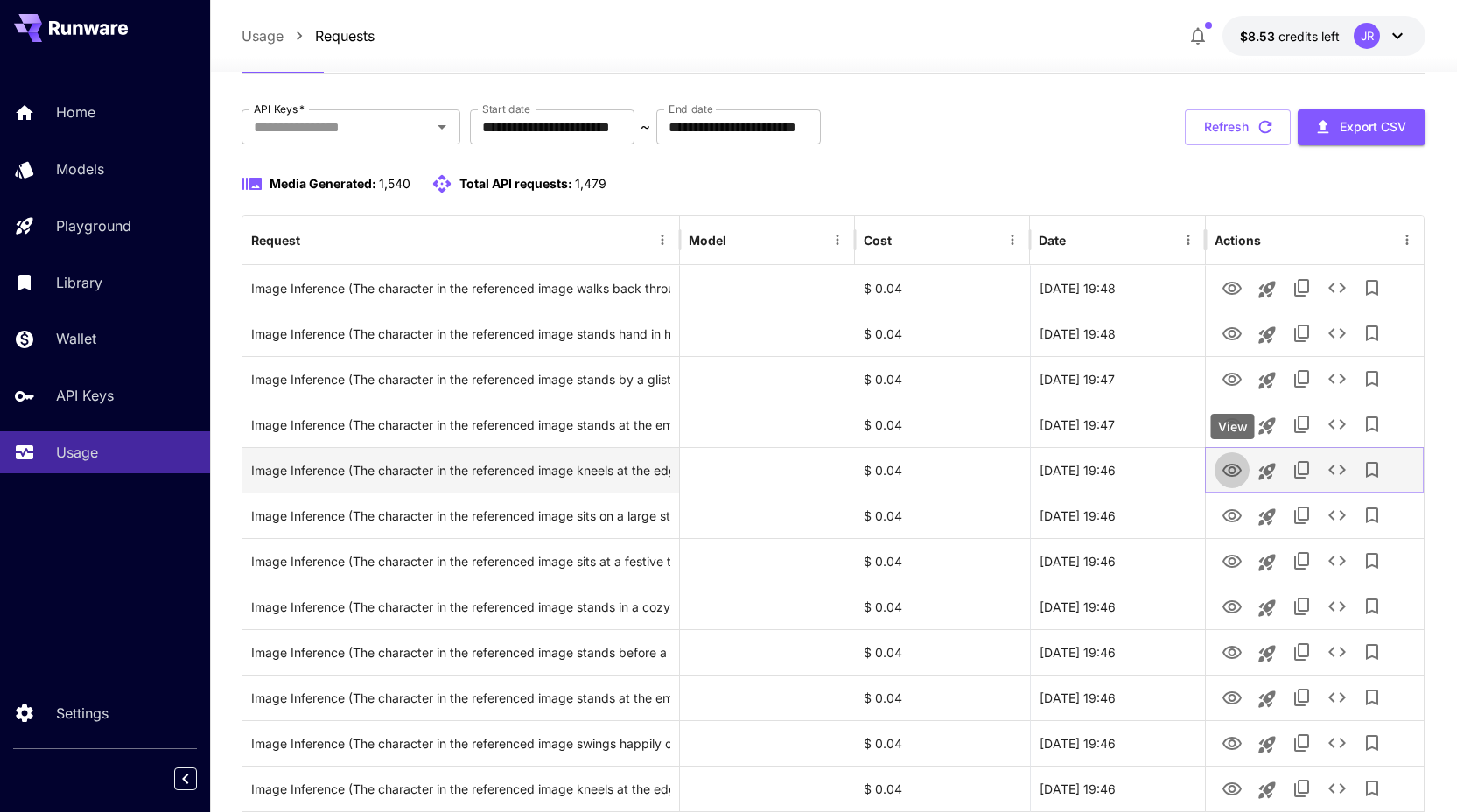
click at [1239, 479] on icon "View" at bounding box center [1232, 470] width 21 height 21
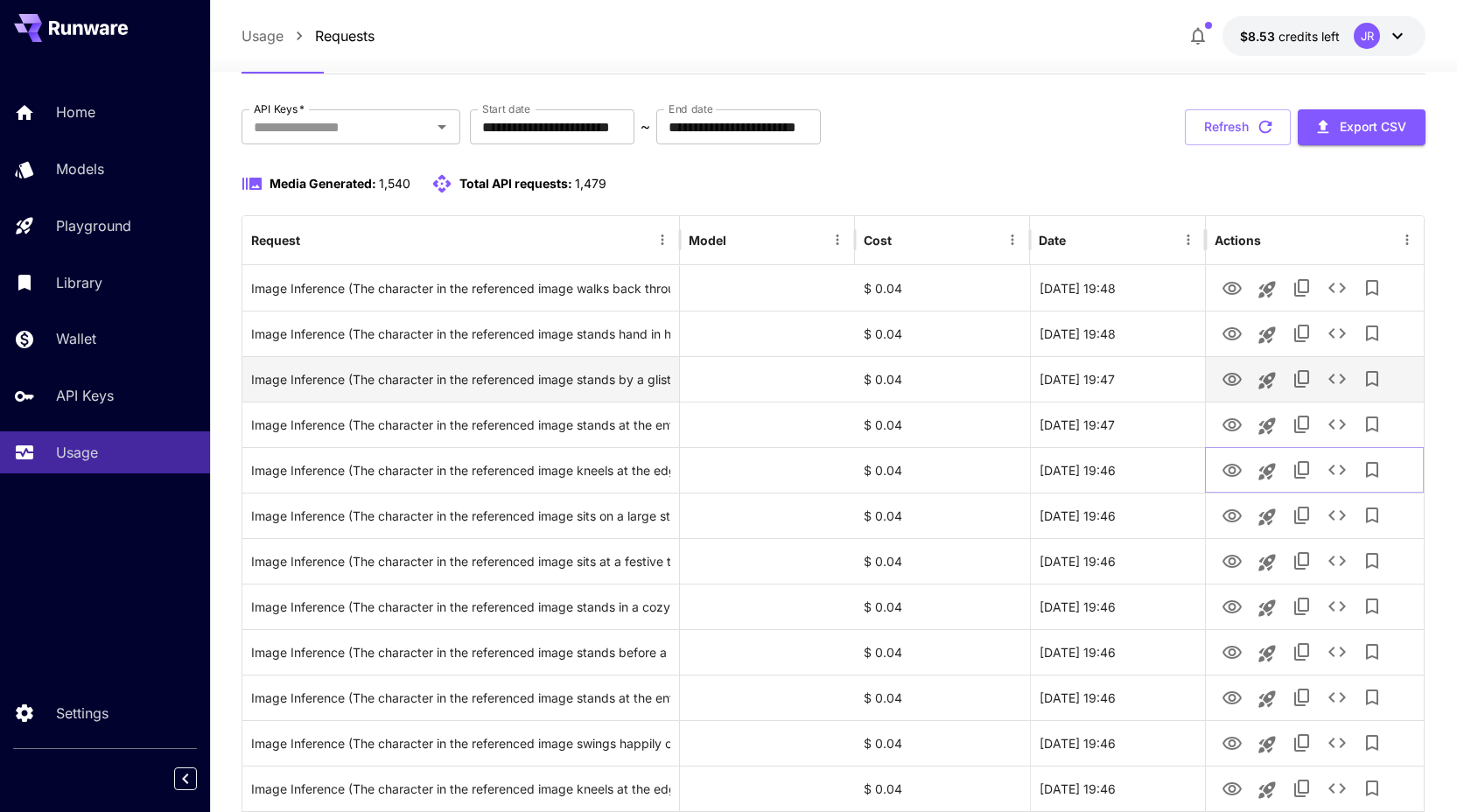
scroll to position [0, 0]
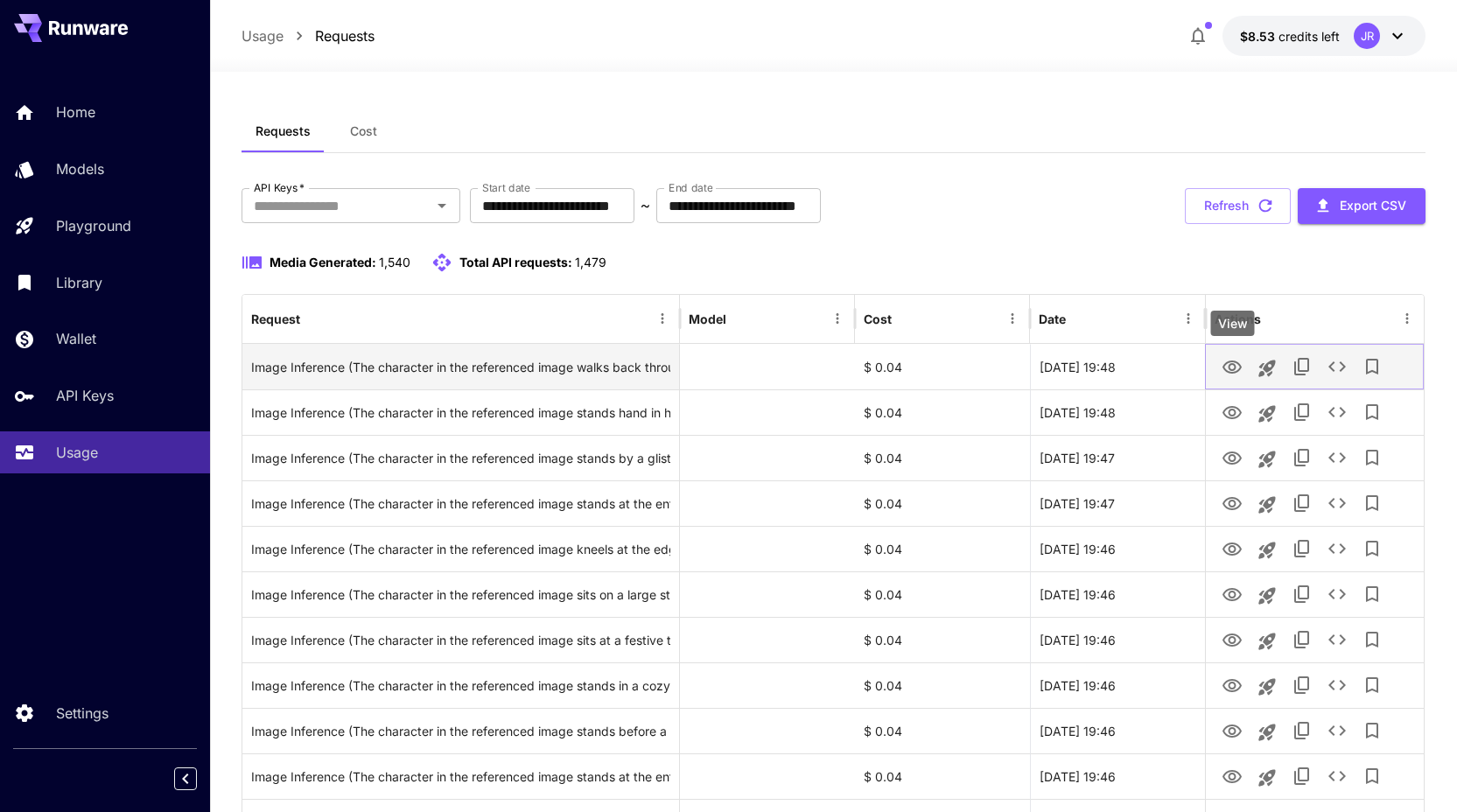
click at [1230, 366] on icon "View" at bounding box center [1232, 367] width 19 height 13
click at [1233, 378] on button "View" at bounding box center [1232, 365] width 35 height 35
click at [1230, 368] on icon "View" at bounding box center [1232, 367] width 21 height 21
